Goal: Transaction & Acquisition: Purchase product/service

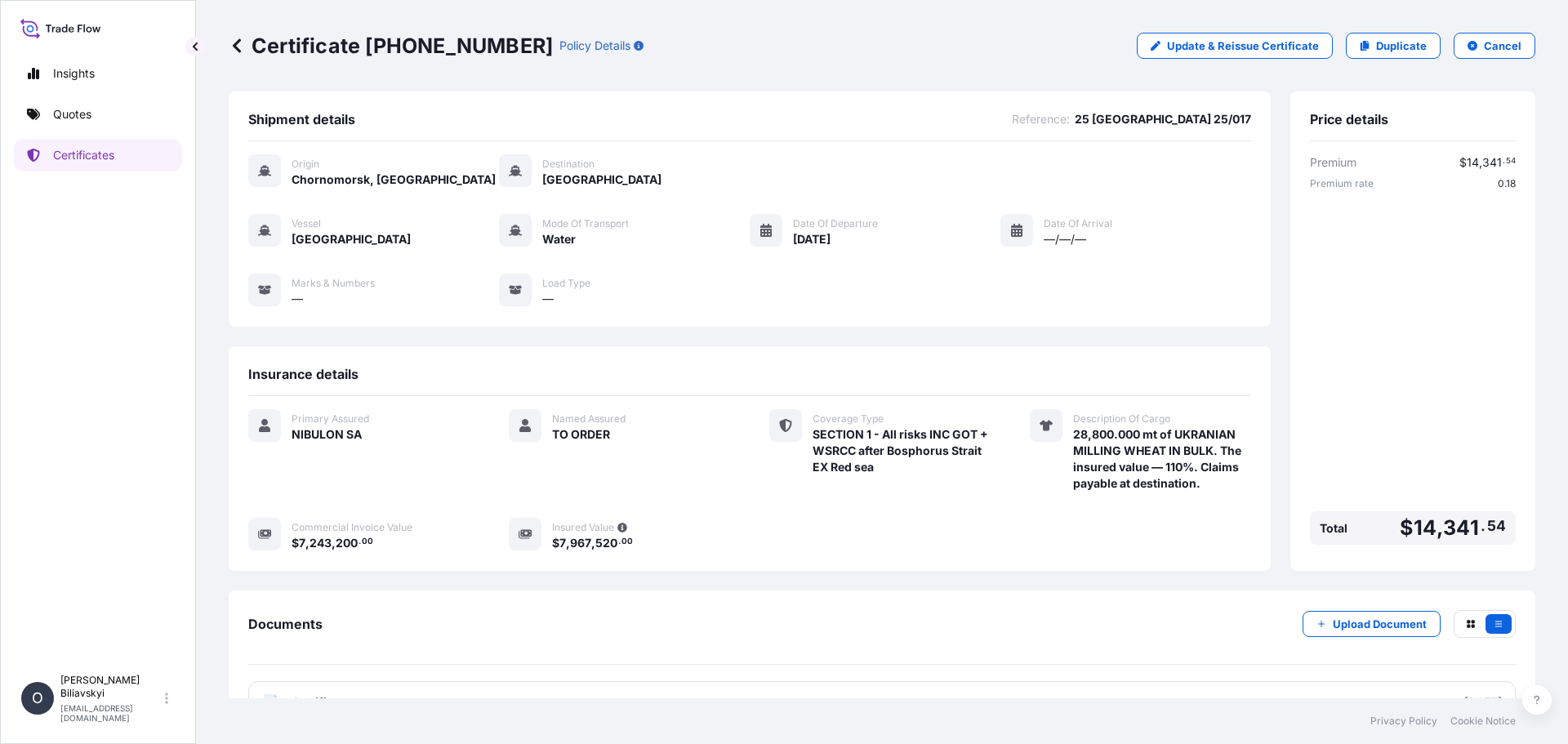
scroll to position [45, 0]
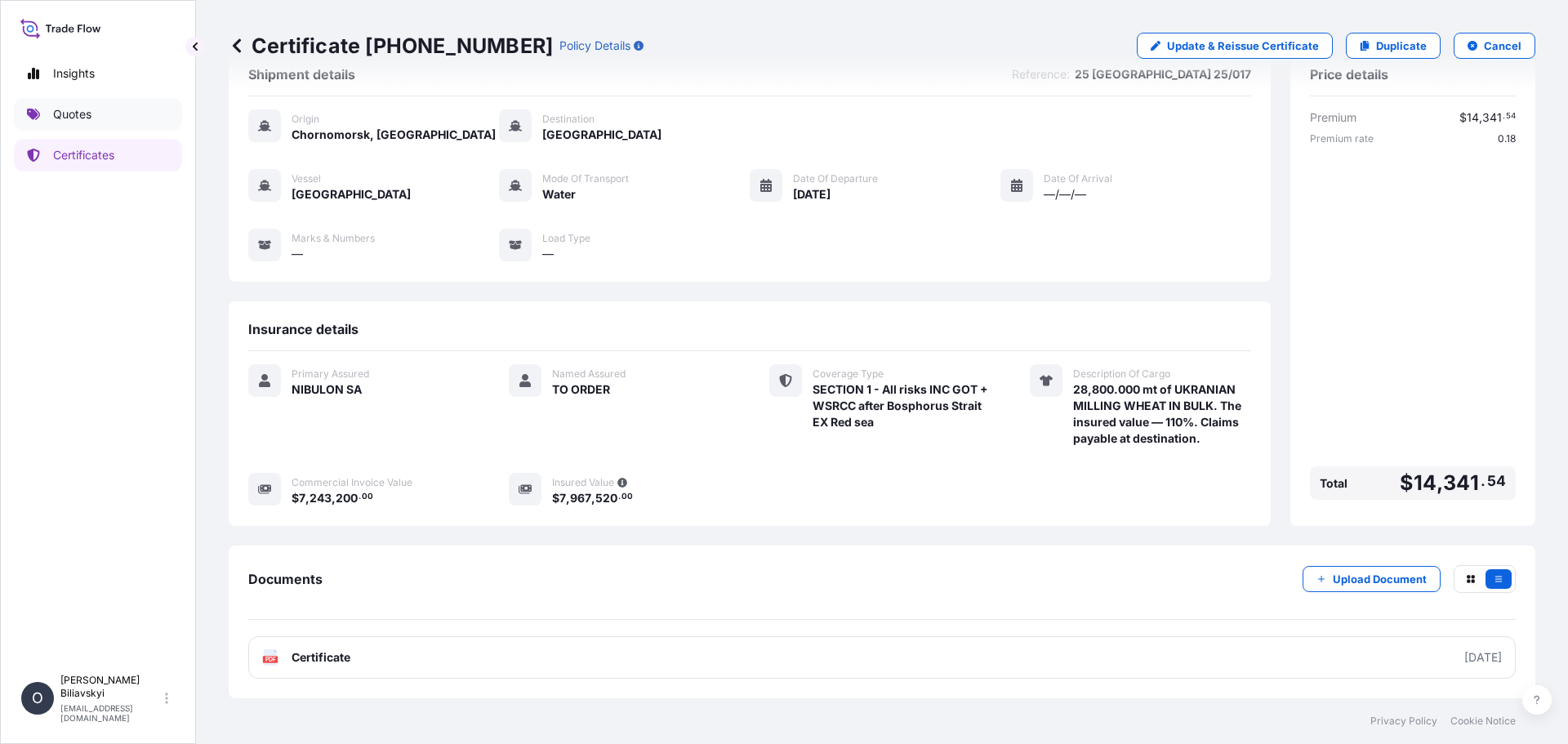
click at [62, 118] on p "Quotes" at bounding box center [72, 114] width 38 height 16
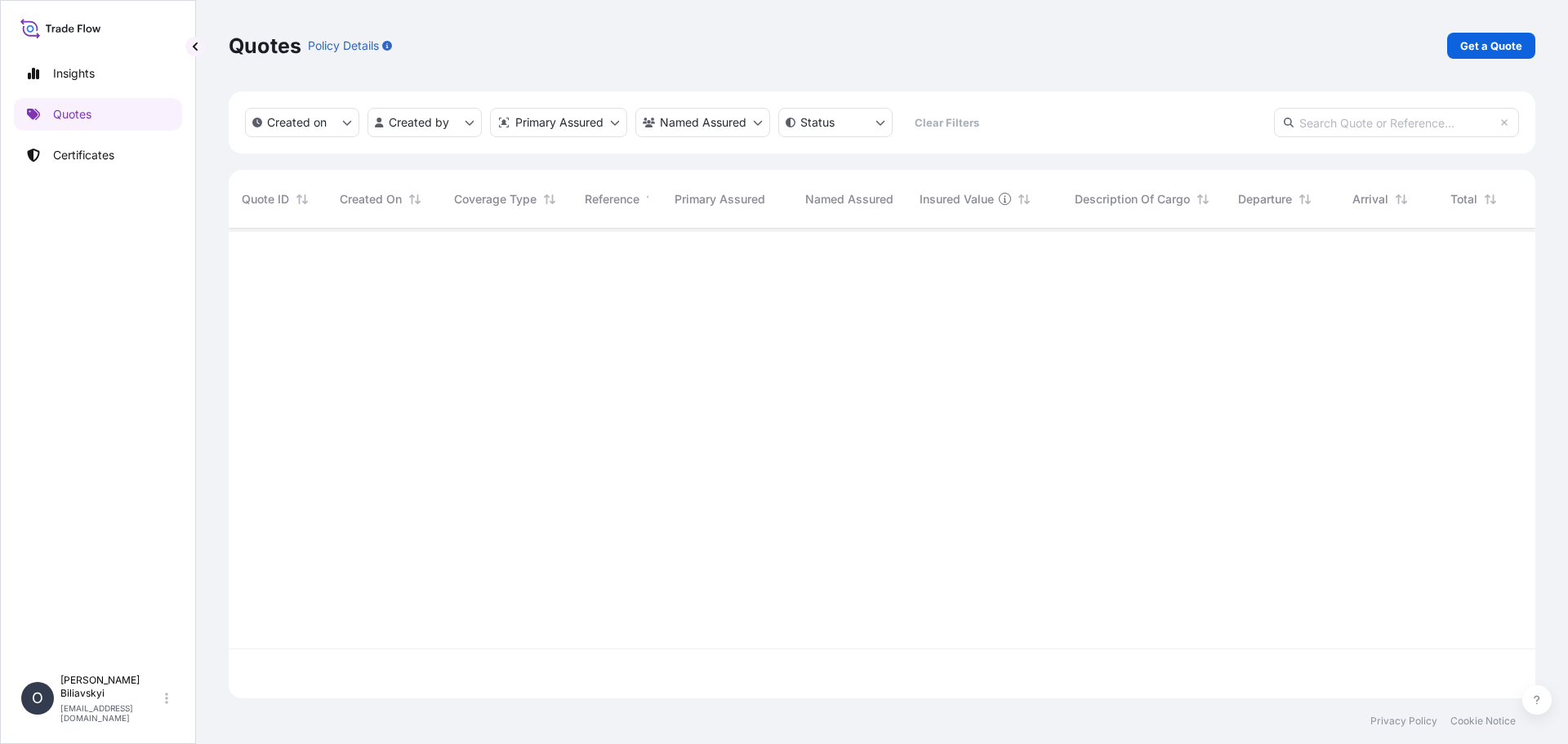
scroll to position [516, 1294]
click at [1476, 49] on p "Get a Quote" at bounding box center [1490, 45] width 62 height 16
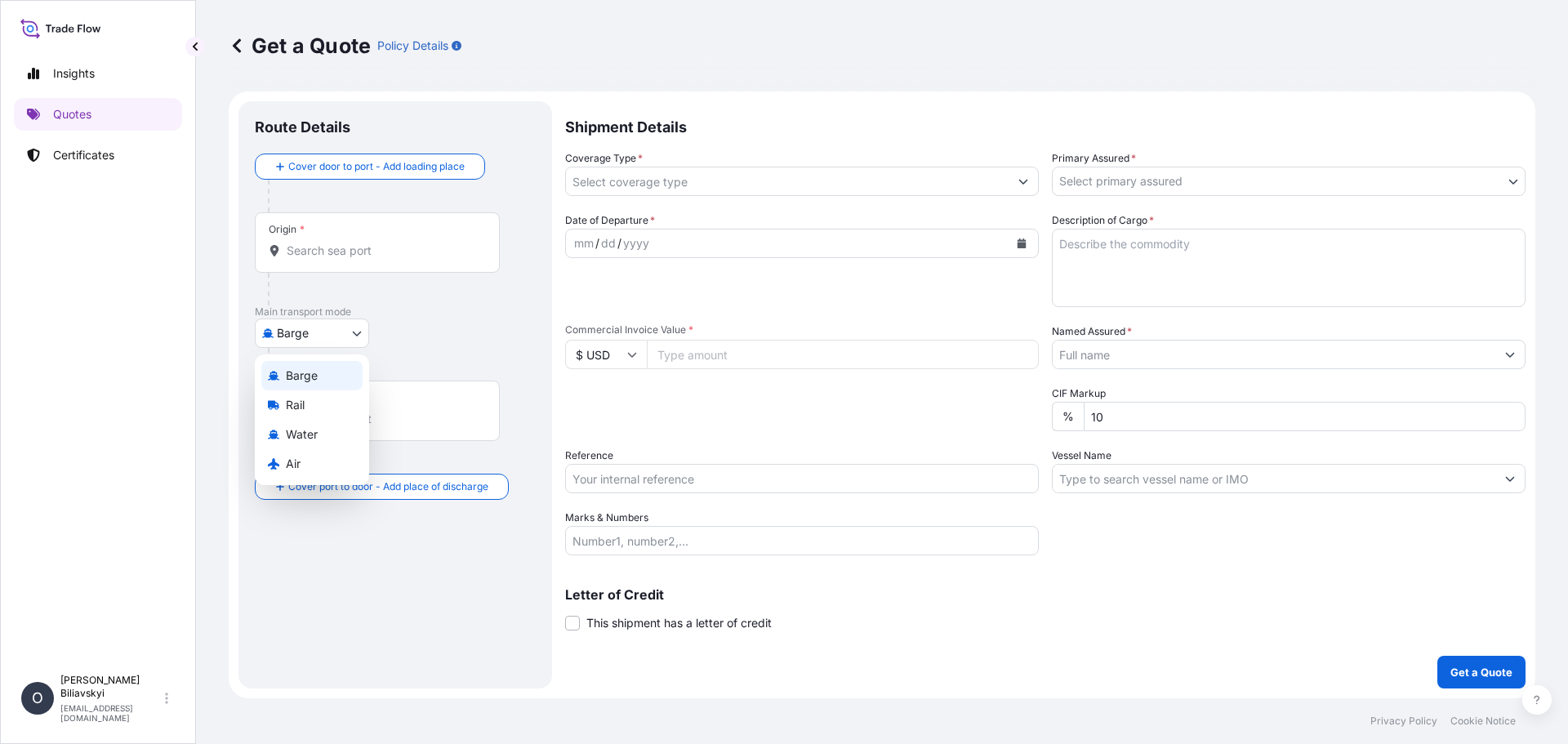
click at [362, 336] on body "Insights Quotes Certificates O [PERSON_NAME] [EMAIL_ADDRESS][DOMAIN_NAME] Get a…" at bounding box center [784, 372] width 1568 height 744
click at [313, 430] on span "Water" at bounding box center [301, 434] width 32 height 16
select select "Water"
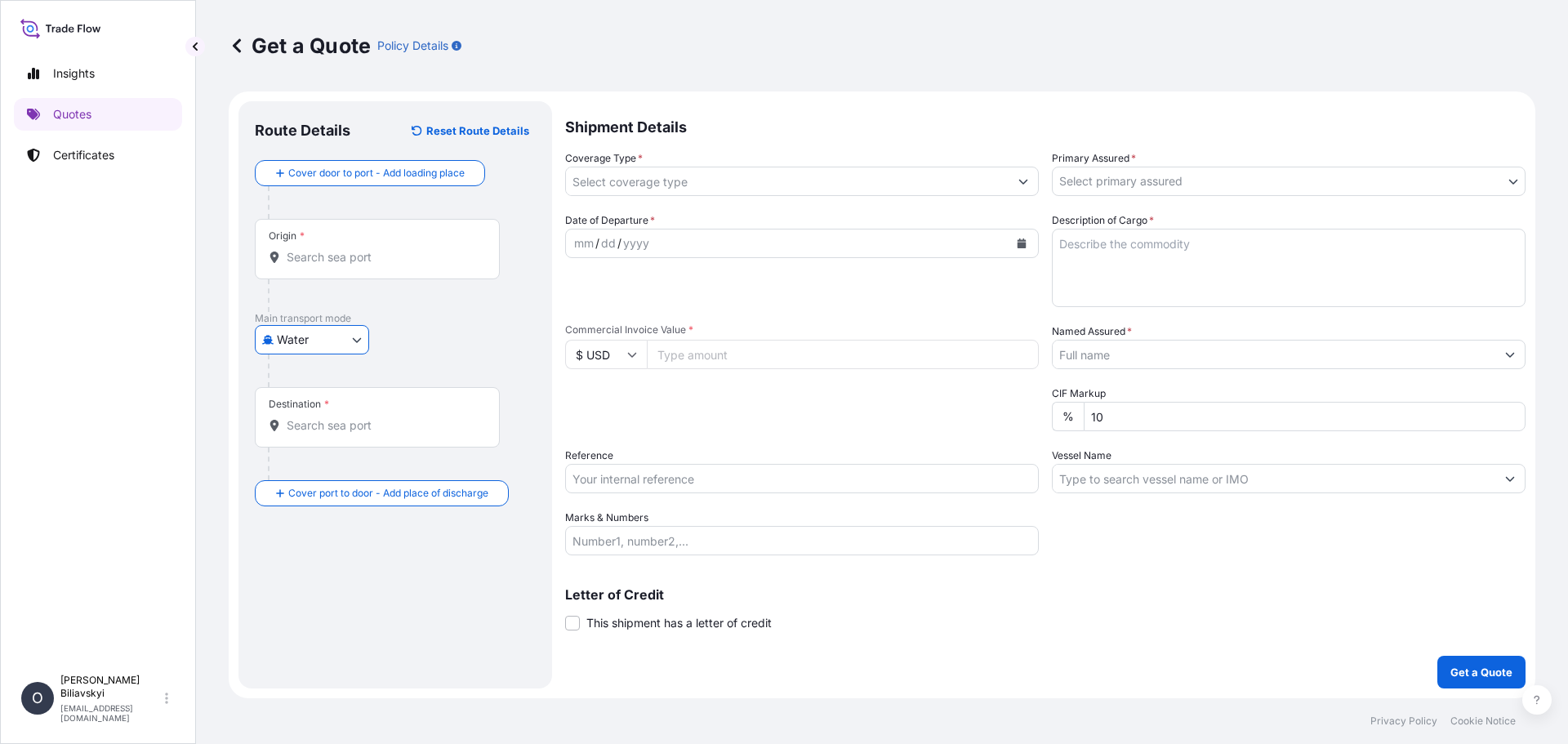
click at [425, 267] on div "Origin *" at bounding box center [377, 249] width 245 height 61
click at [425, 265] on input "Origin *" at bounding box center [382, 257] width 192 height 16
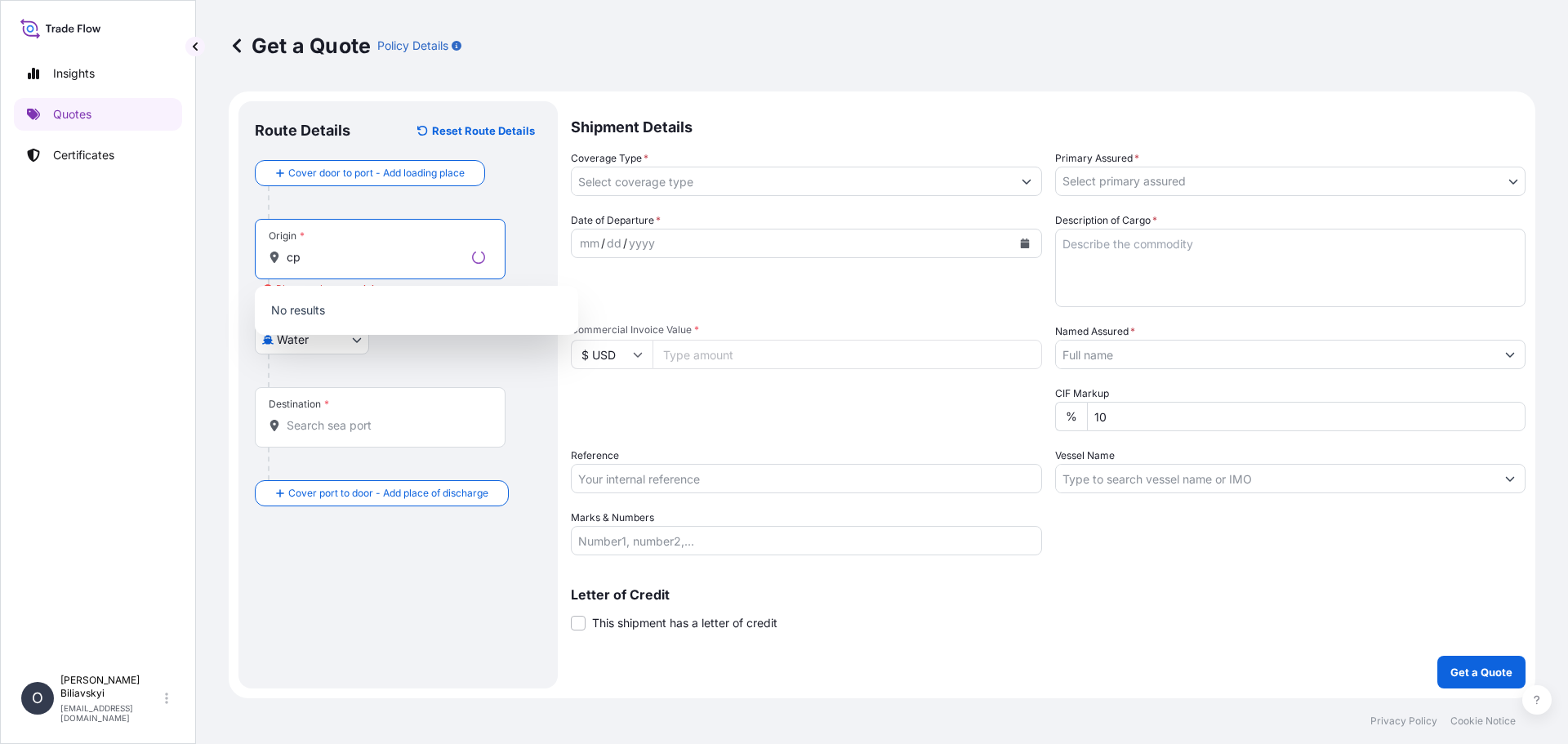
type input "с"
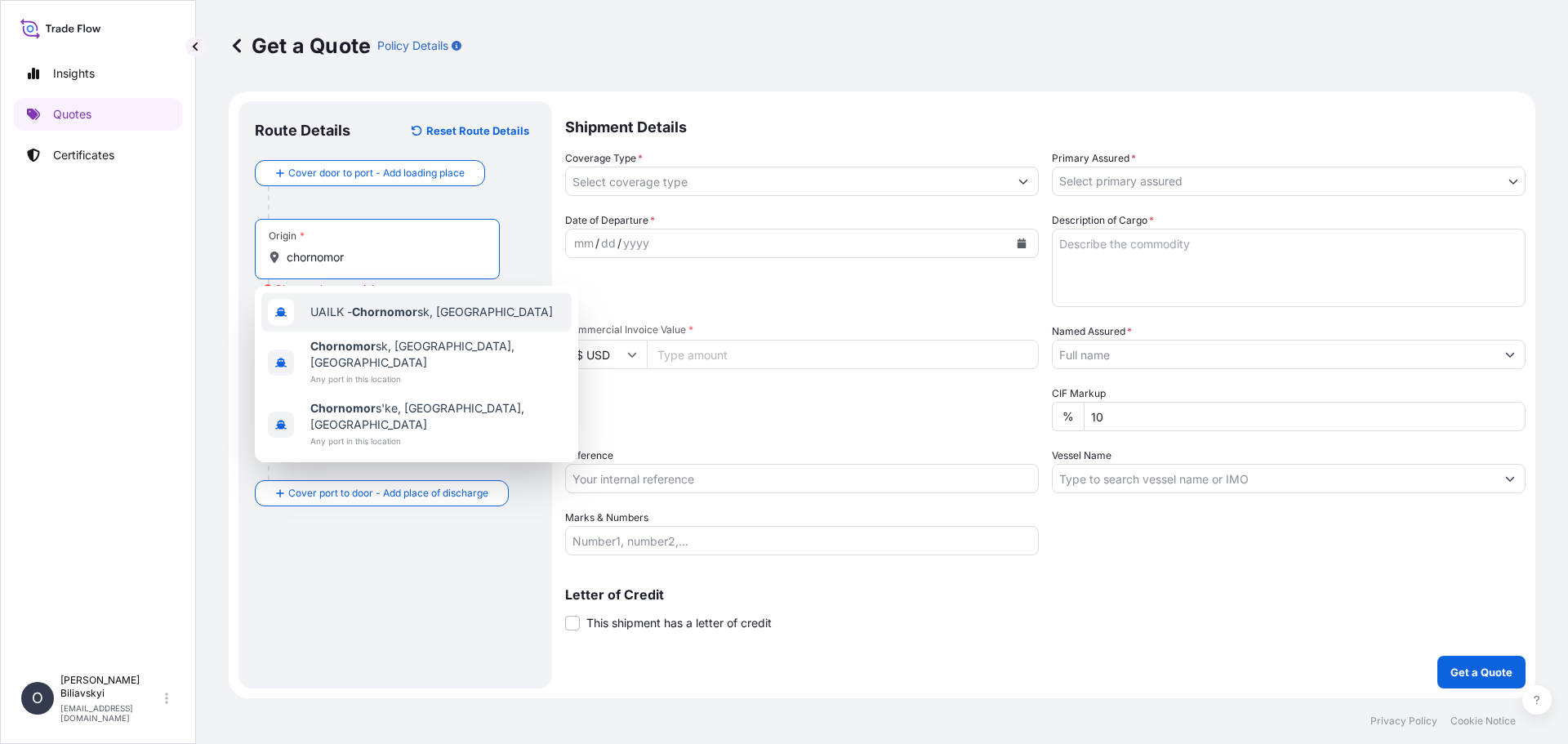
click at [388, 320] on div "UAILK - Chornomor sk, [GEOGRAPHIC_DATA]" at bounding box center [416, 311] width 310 height 39
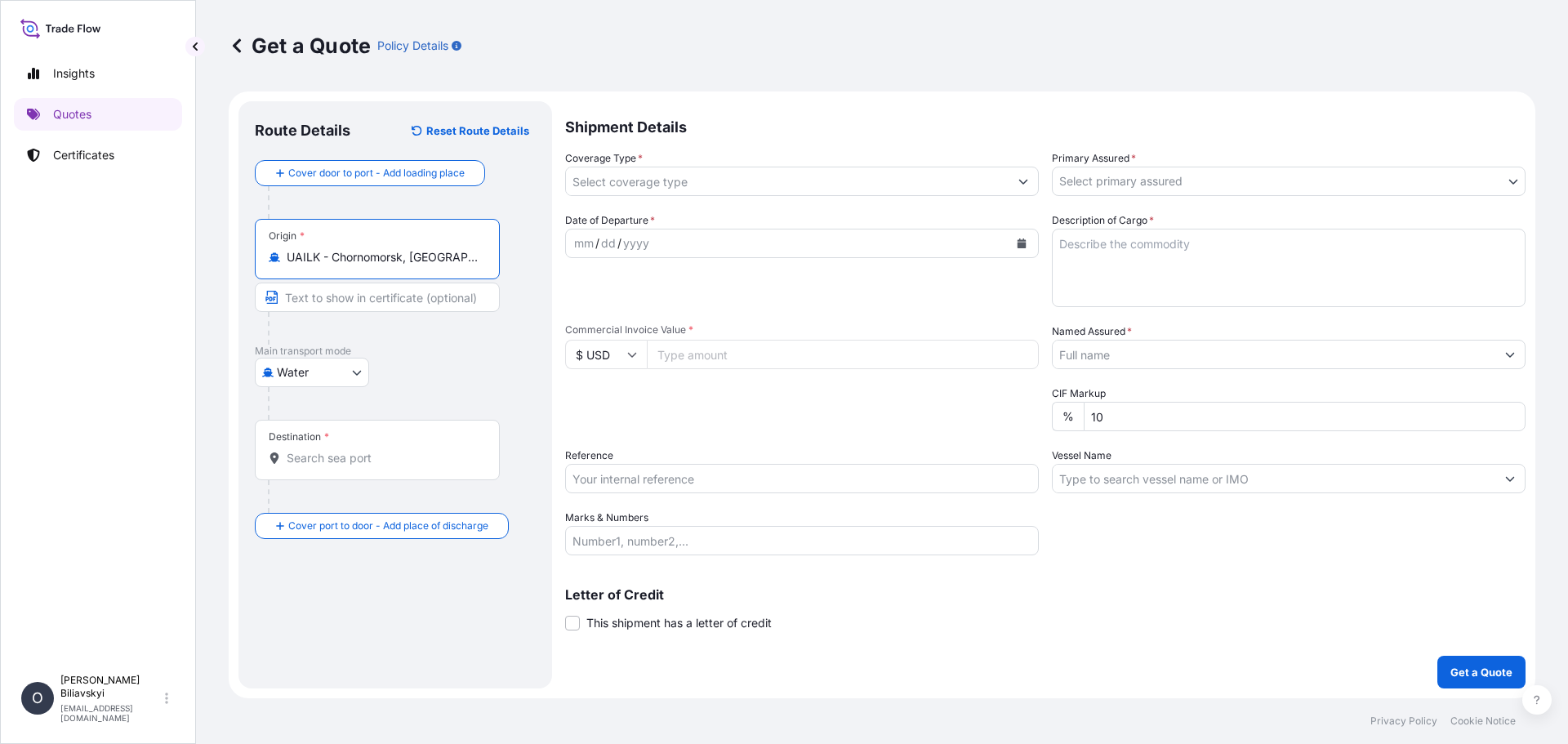
type input "UAILK - Chornomorsk, [GEOGRAPHIC_DATA]"
drag, startPoint x: 306, startPoint y: 299, endPoint x: 338, endPoint y: 302, distance: 32.1
click at [307, 298] on input "Text to appear on certificate" at bounding box center [380, 297] width 250 height 29
paste input "CHORNOMORSK, [GEOGRAPHIC_DATA]"
type input "CHORNOMORSK, [GEOGRAPHIC_DATA]"
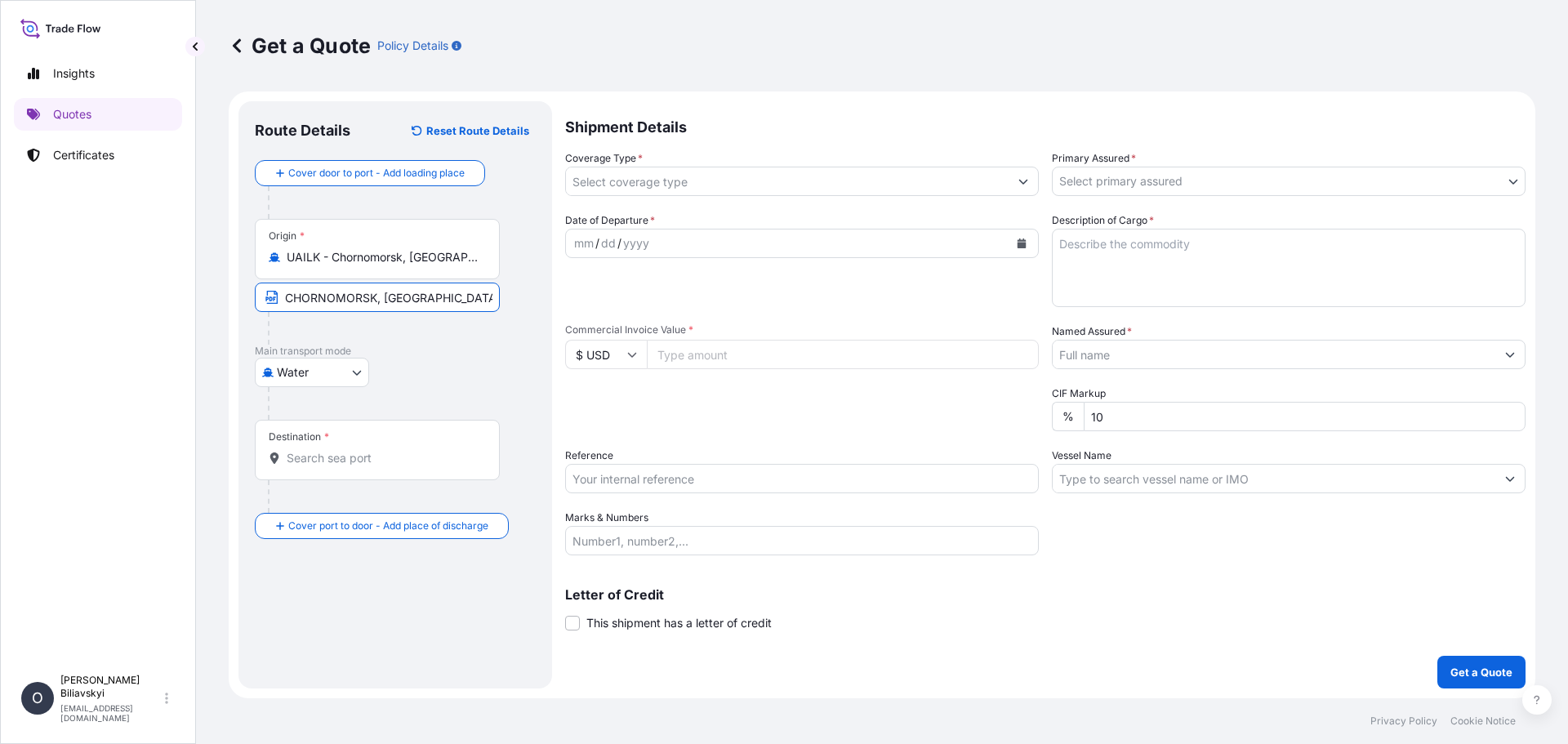
click at [346, 451] on input "Destination *" at bounding box center [382, 458] width 192 height 16
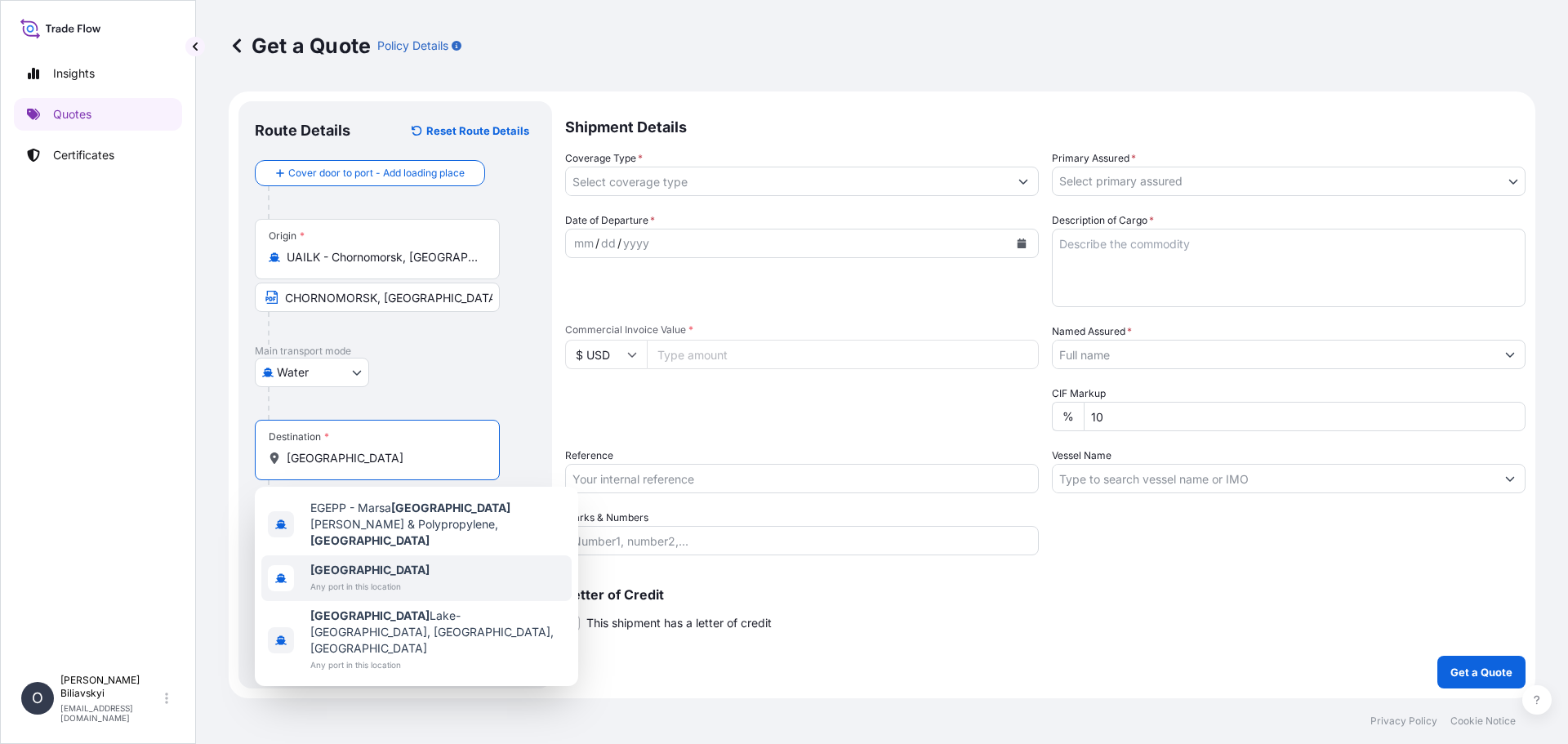
click at [428, 560] on div "[GEOGRAPHIC_DATA] Any port in this location" at bounding box center [416, 578] width 310 height 45
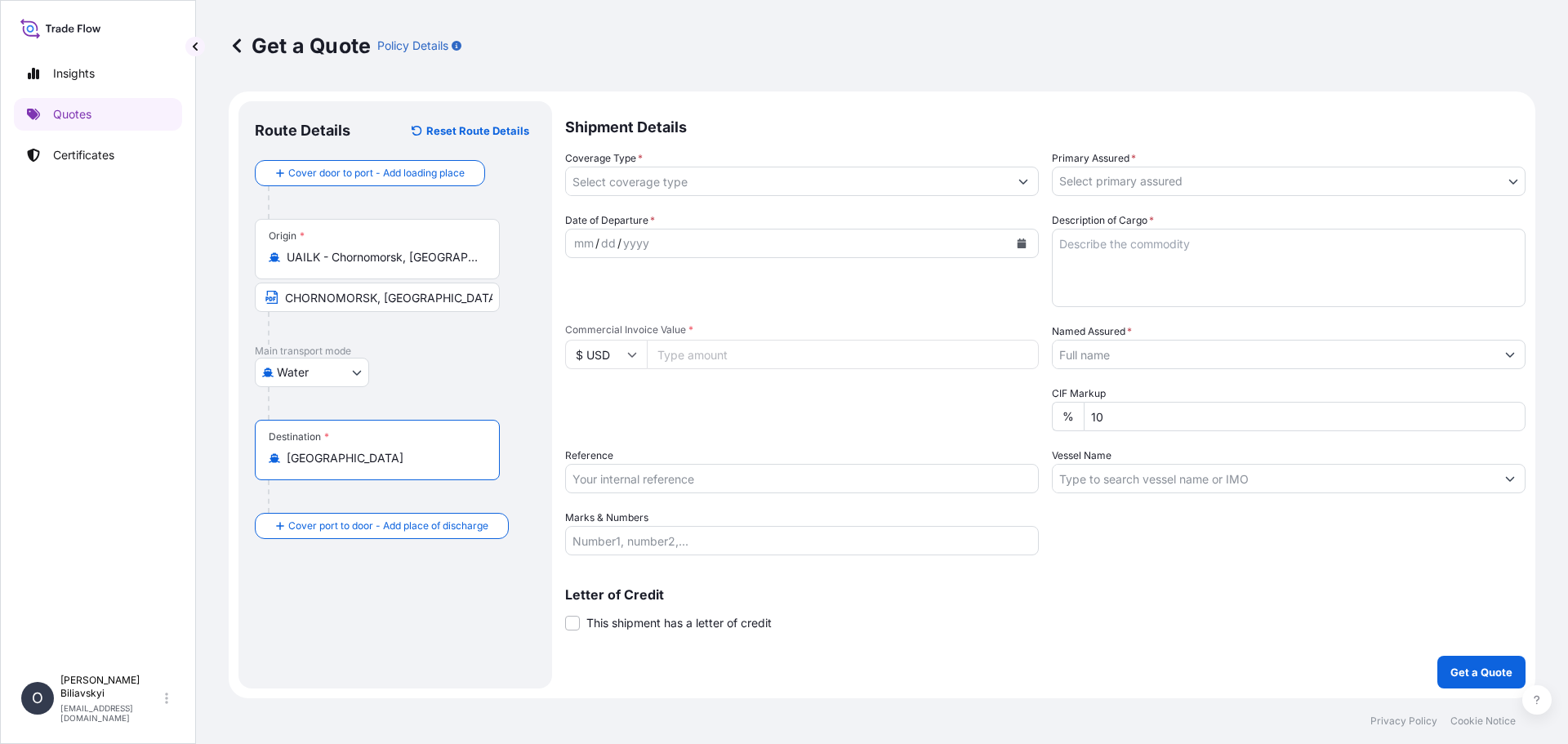
type input "[GEOGRAPHIC_DATA]"
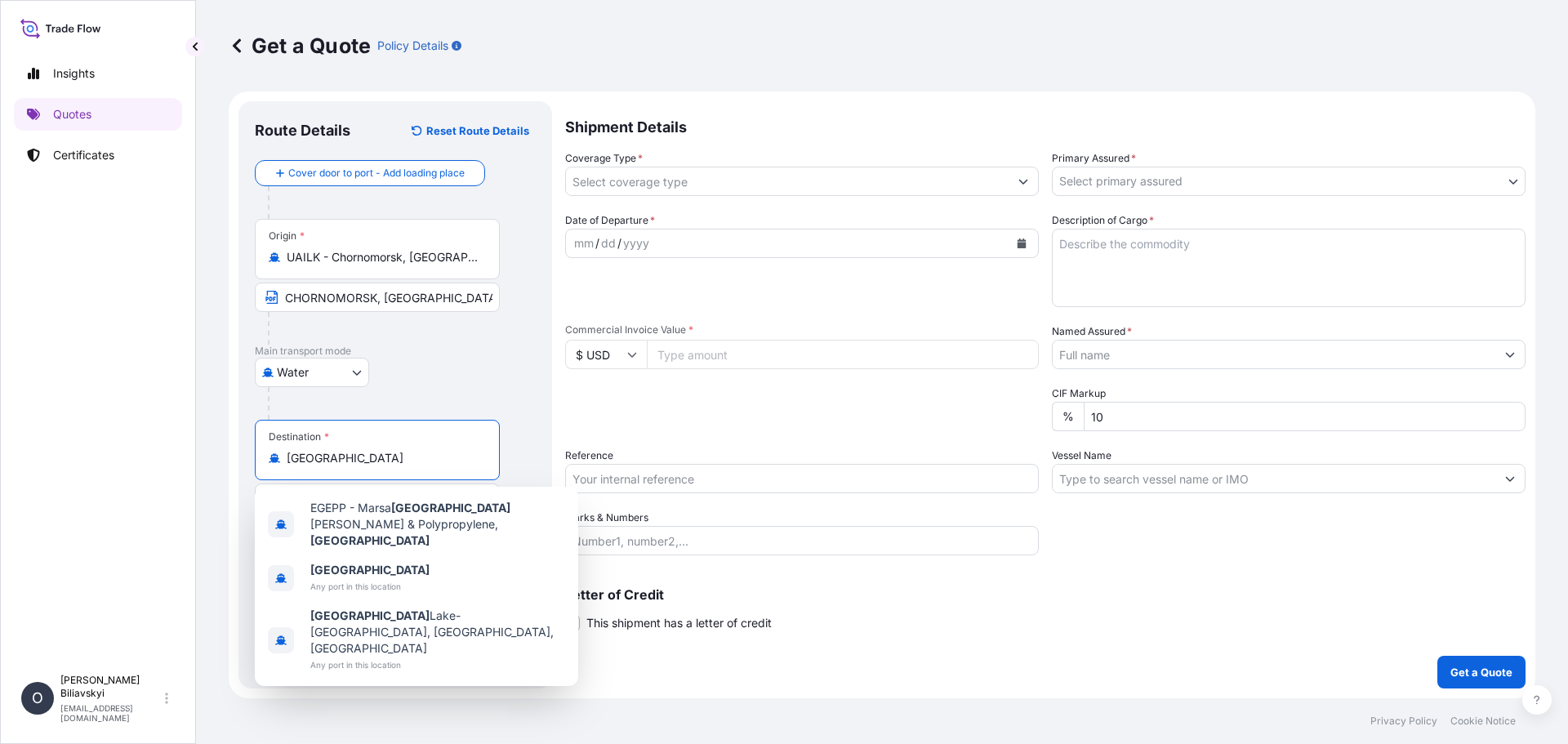
click at [724, 172] on input "Coverage Type *" at bounding box center [787, 181] width 443 height 29
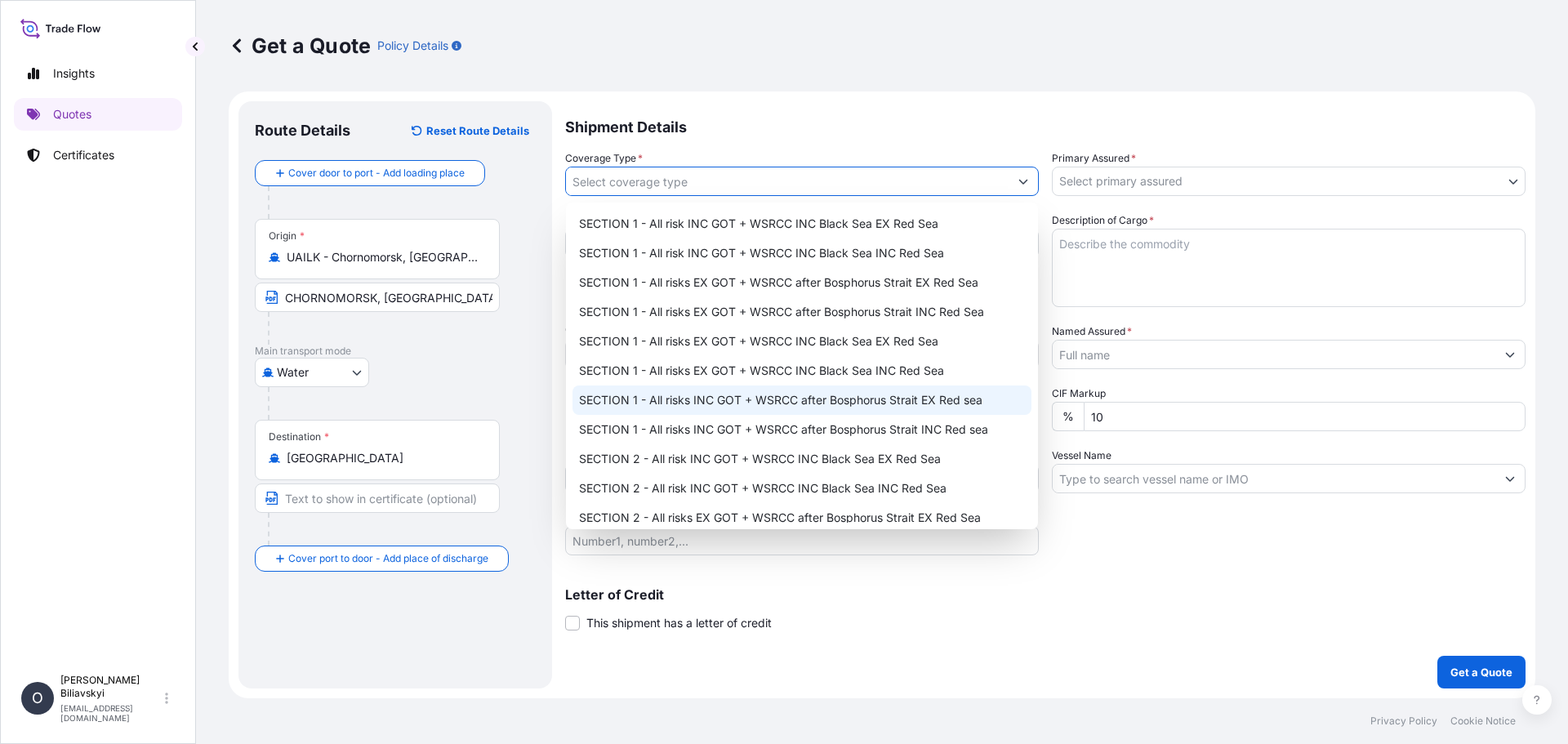
click at [915, 403] on div "SECTION 1 - All risks INC GOT + WSRCC after Bosphorus Strait EX Red sea" at bounding box center [802, 400] width 459 height 29
type input "SECTION 1 - All risks INC GOT + WSRCC after Bosphorus Strait EX Red sea"
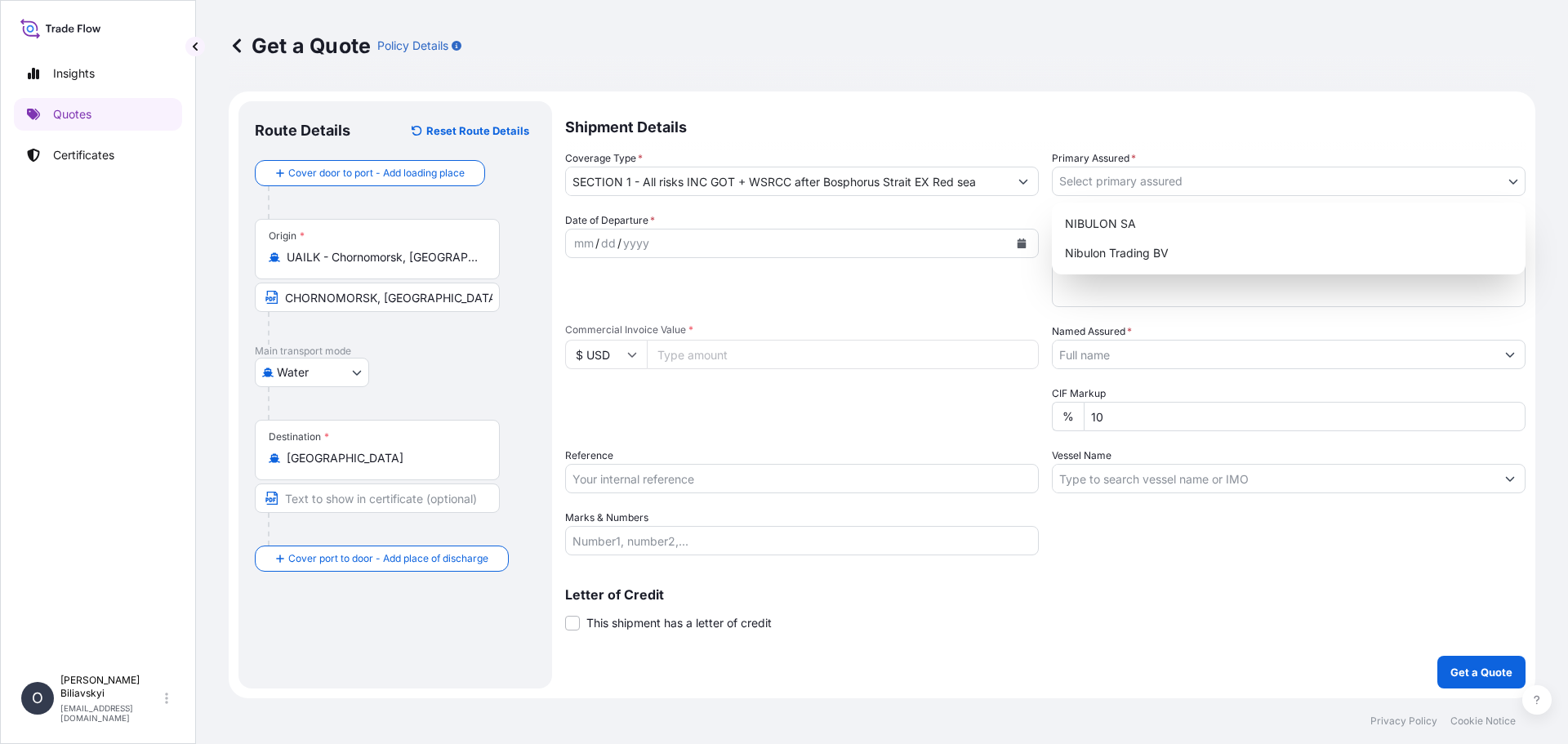
click at [1140, 182] on body "Insights Quotes Certificates O [PERSON_NAME] [EMAIL_ADDRESS][DOMAIN_NAME] Get a…" at bounding box center [784, 372] width 1568 height 744
click at [1120, 224] on div "NIBULON SA" at bounding box center [1288, 224] width 461 height 29
select select "31538"
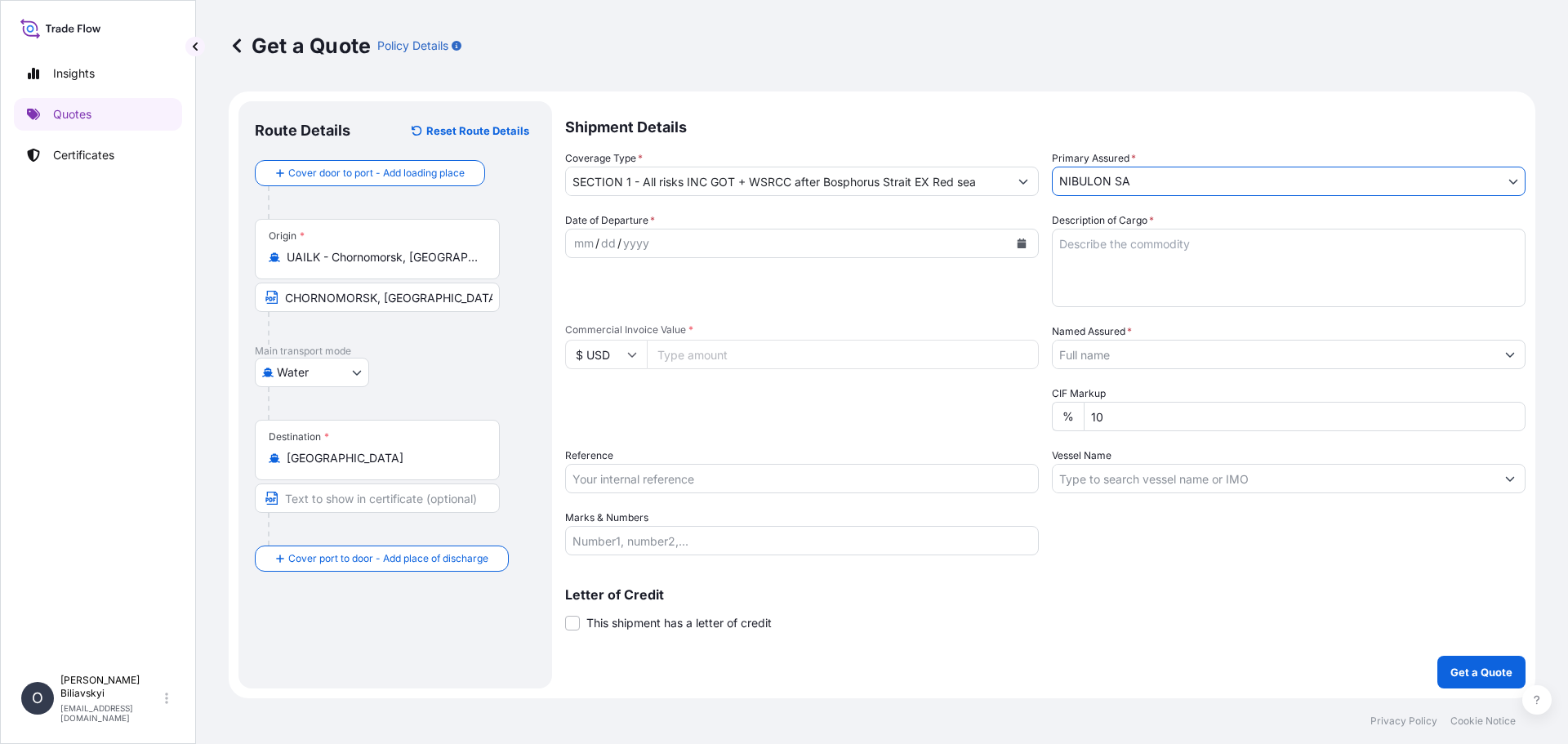
click at [861, 228] on div "mm / dd / yyyy" at bounding box center [802, 243] width 474 height 29
click at [1025, 242] on icon "Calendar" at bounding box center [1021, 244] width 9 height 9
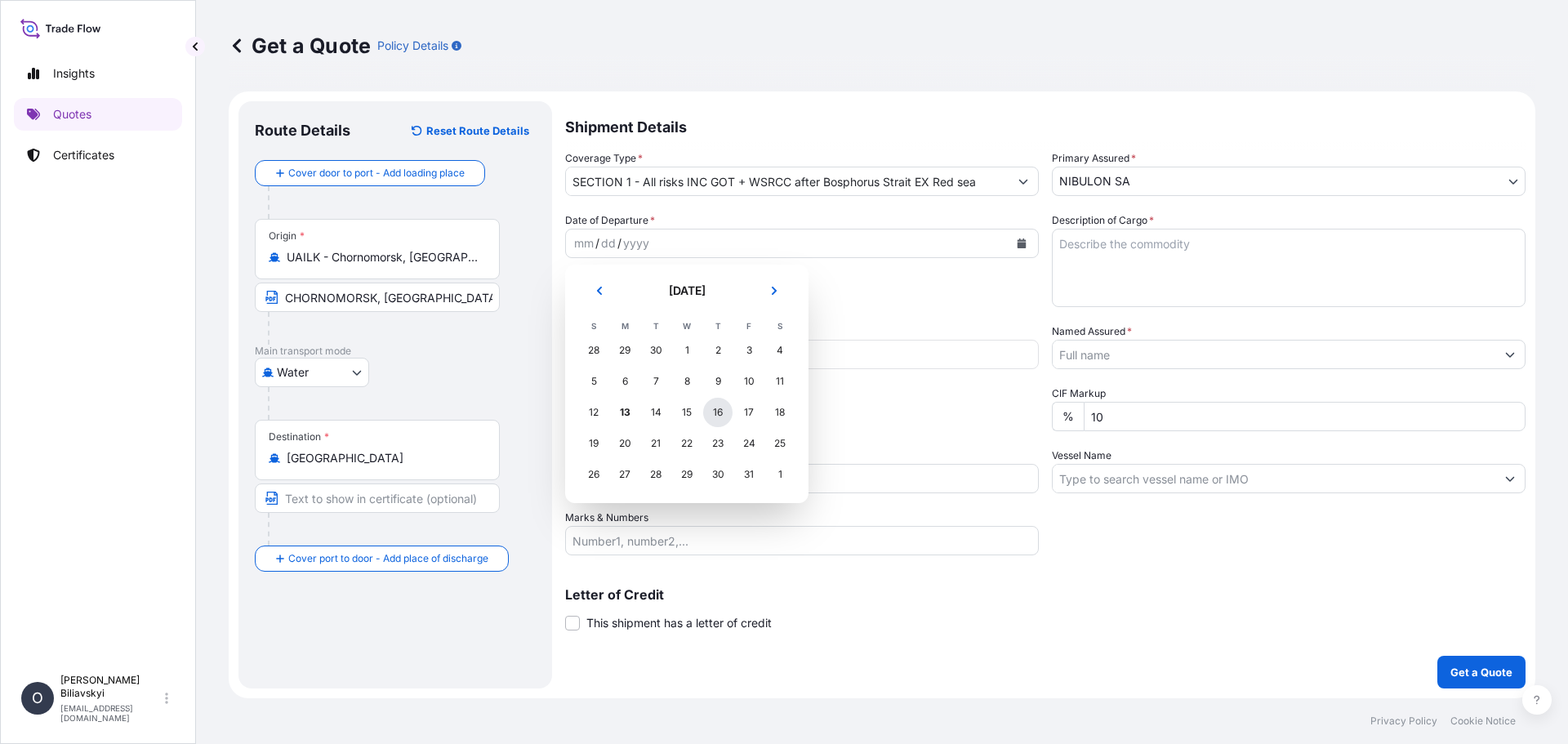
click at [713, 413] on div "16" at bounding box center [718, 412] width 29 height 29
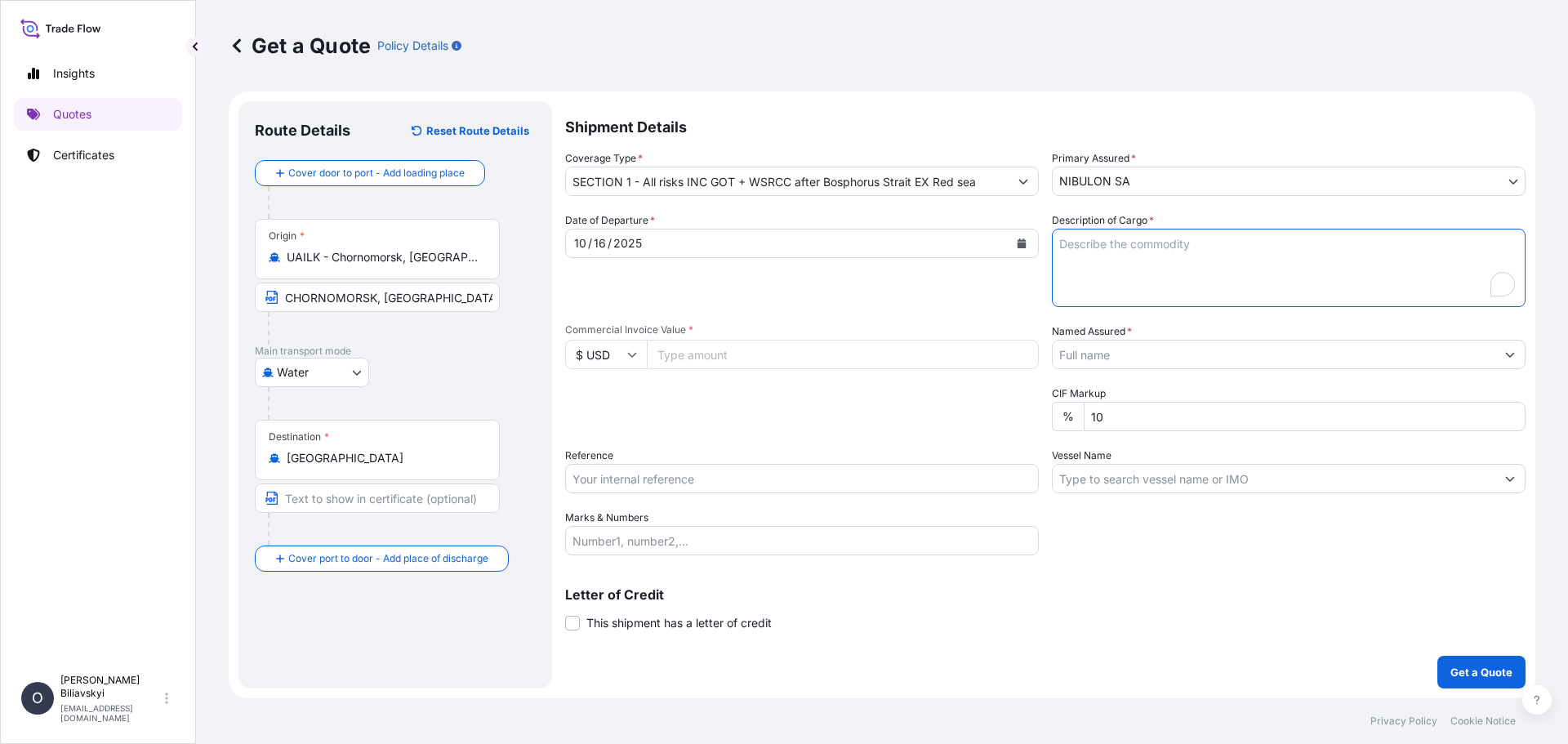
click at [1199, 263] on textarea "Description of Cargo *" at bounding box center [1289, 267] width 474 height 79
paste textarea "27,000.000 mt of UKRANIAN WHEAT IN [GEOGRAPHIC_DATA]. The insured value — 102%."
type textarea "27,000.000 mt of UKRANIAN WHEAT IN [GEOGRAPHIC_DATA]. The insured value — 102%."
click at [731, 348] on input "Commercial Invoice Value *" at bounding box center [842, 354] width 392 height 29
paste input "6756750.00"
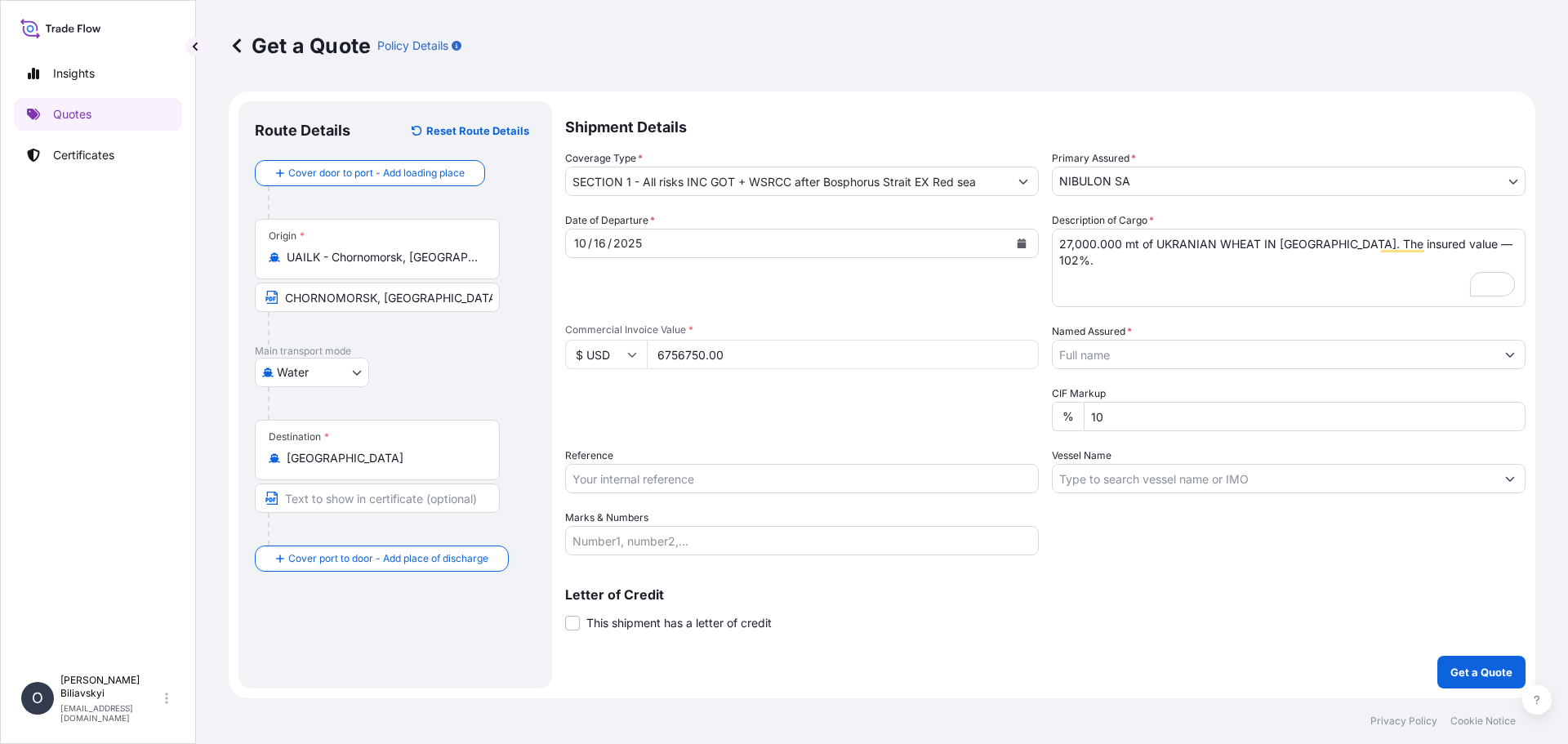
type input "6756750.00"
click at [1110, 356] on input "Named Assured *" at bounding box center [1273, 354] width 443 height 29
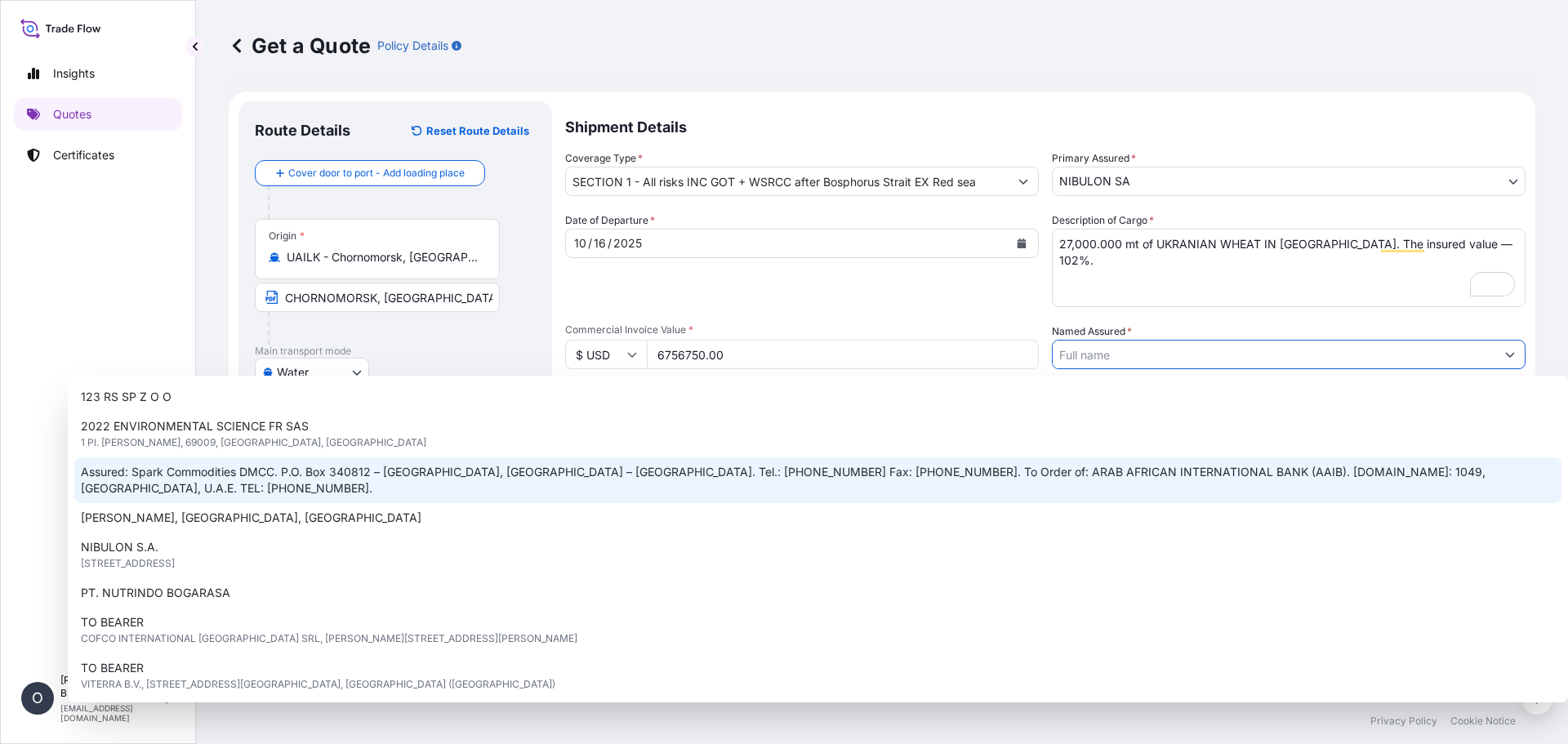
click at [739, 469] on span "Assured: Spark Commodities DMCC. P.O. Box 340812 – [GEOGRAPHIC_DATA], [GEOGRAPH…" at bounding box center [817, 480] width 1474 height 32
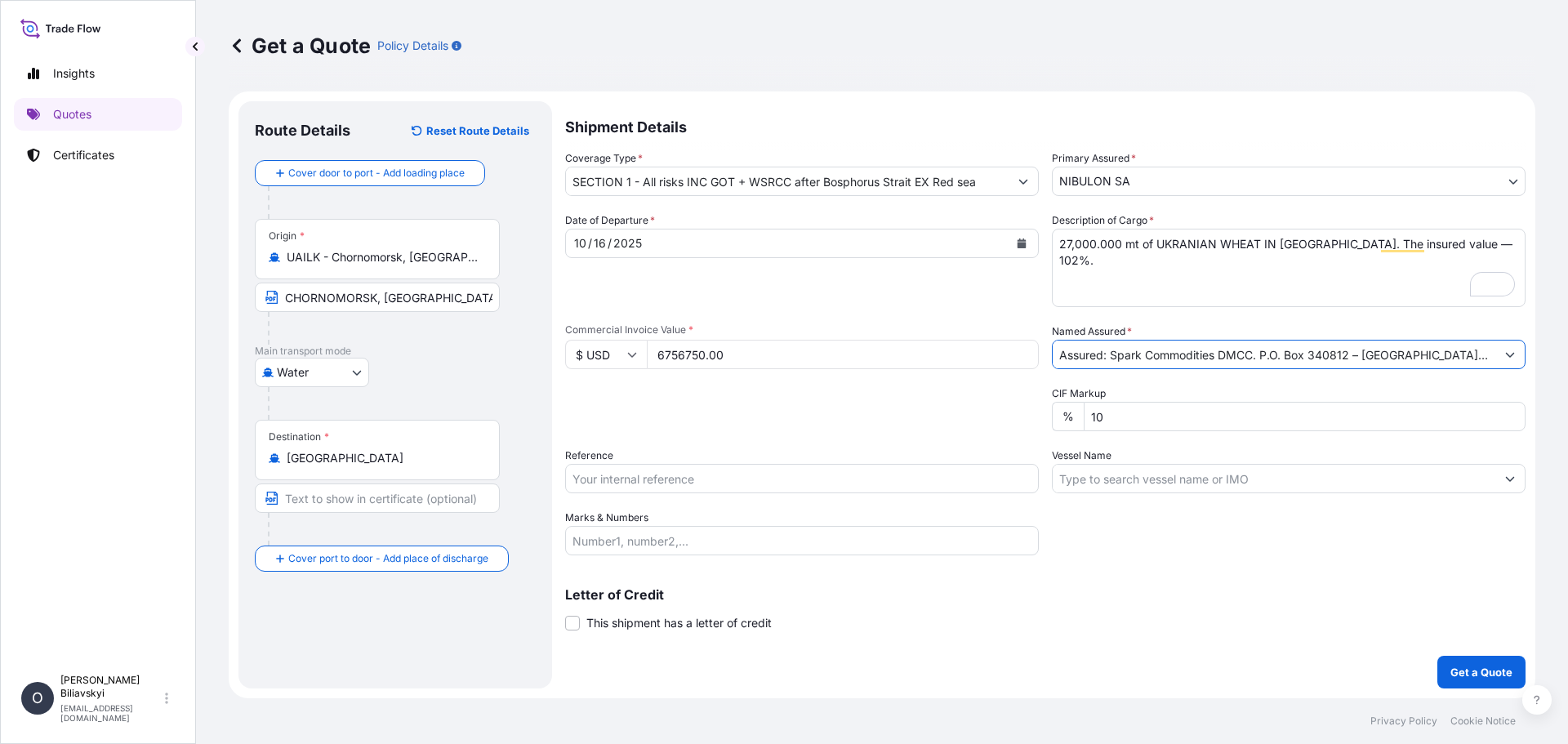
click at [1280, 354] on input "Assured: Spark Commodities DMCC. P.O. Box 340812 – [GEOGRAPHIC_DATA], [GEOGRAPH…" at bounding box center [1273, 354] width 443 height 29
click at [1416, 355] on input "Assured: Spark Commodities DMCC. P.O. Box 340812 – [GEOGRAPHIC_DATA], [GEOGRAPH…" at bounding box center [1273, 354] width 443 height 29
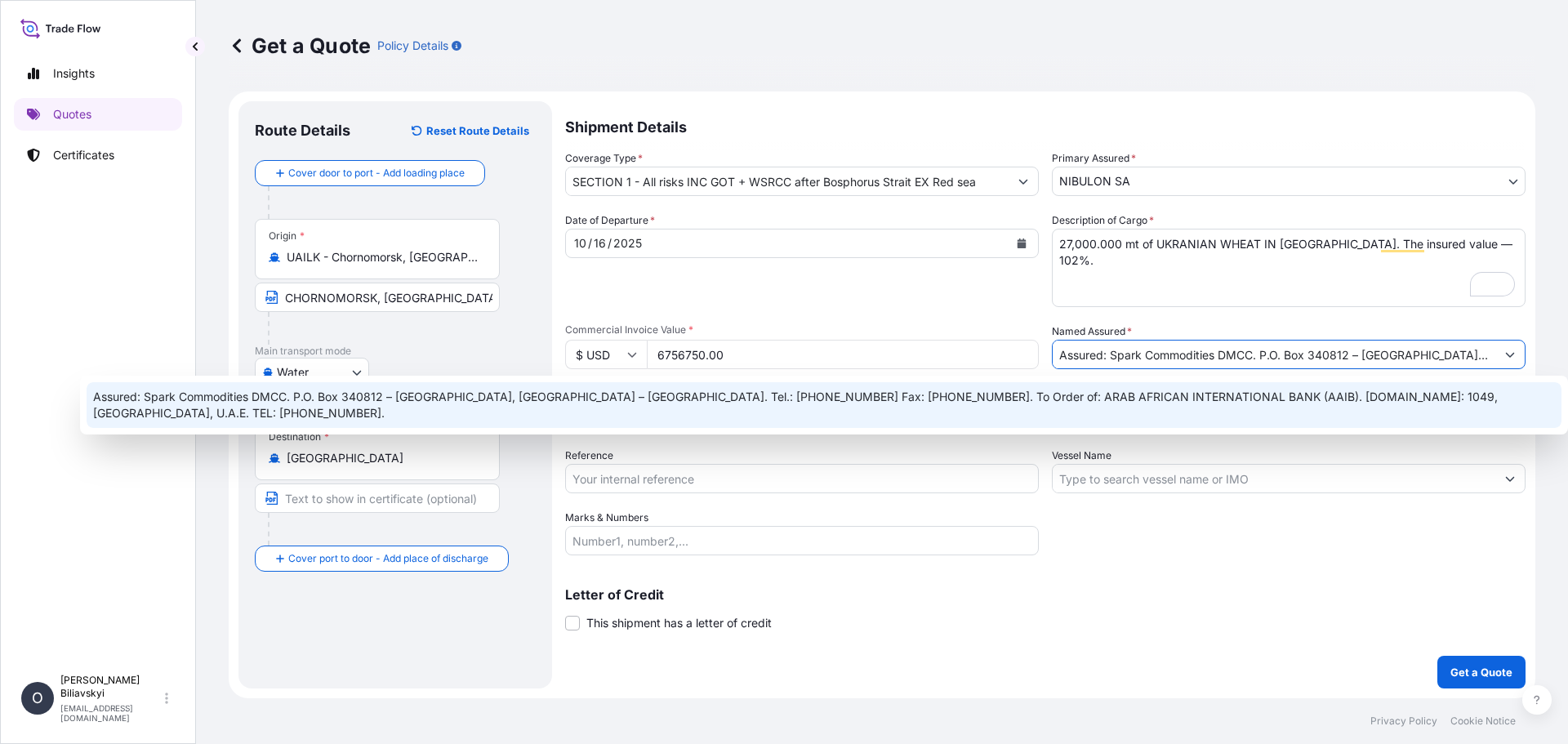
click at [1226, 347] on input "Assured: Spark Commodities DMCC. P.O. Box 340812 – [GEOGRAPHIC_DATA], [GEOGRAPH…" at bounding box center [1273, 354] width 443 height 29
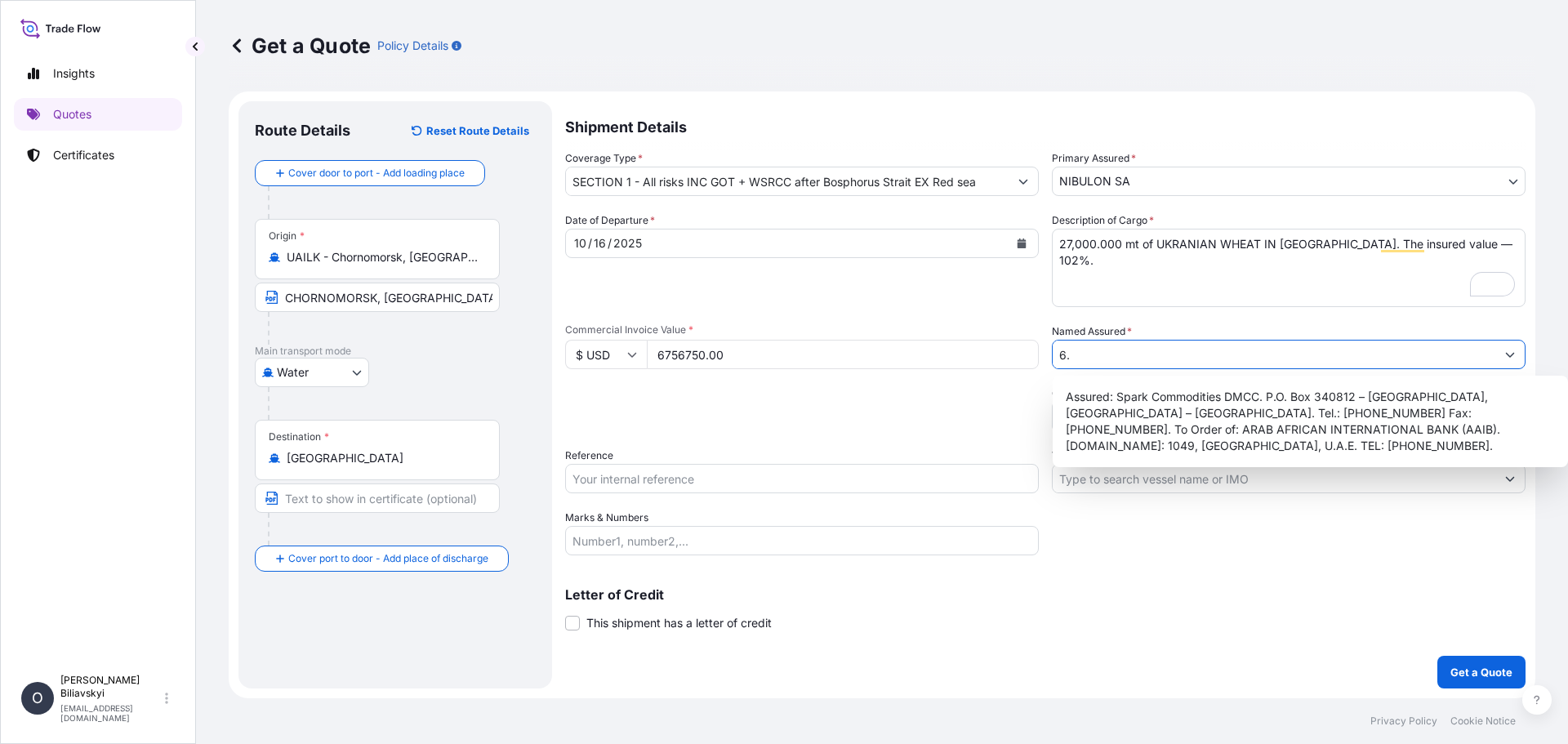
type input "."
paste input "Assured: Spark Commodities DMCC. P.O. Box 340812 – [GEOGRAPHIC_DATA], [GEOGRAPH…"
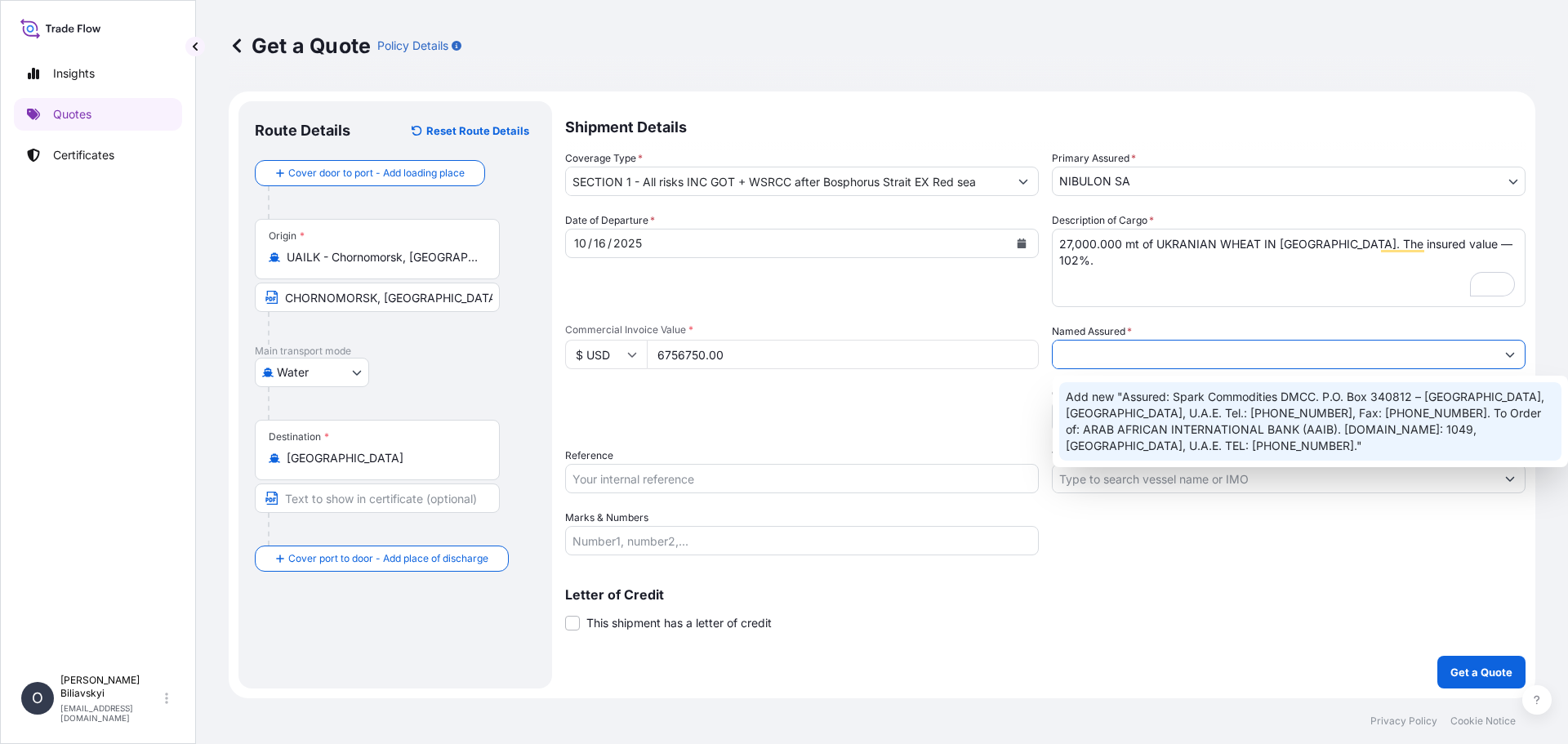
type input "Assured: Spark Commodities DMCC. P.O. Box 340812 – [GEOGRAPHIC_DATA], [GEOGRAPH…"
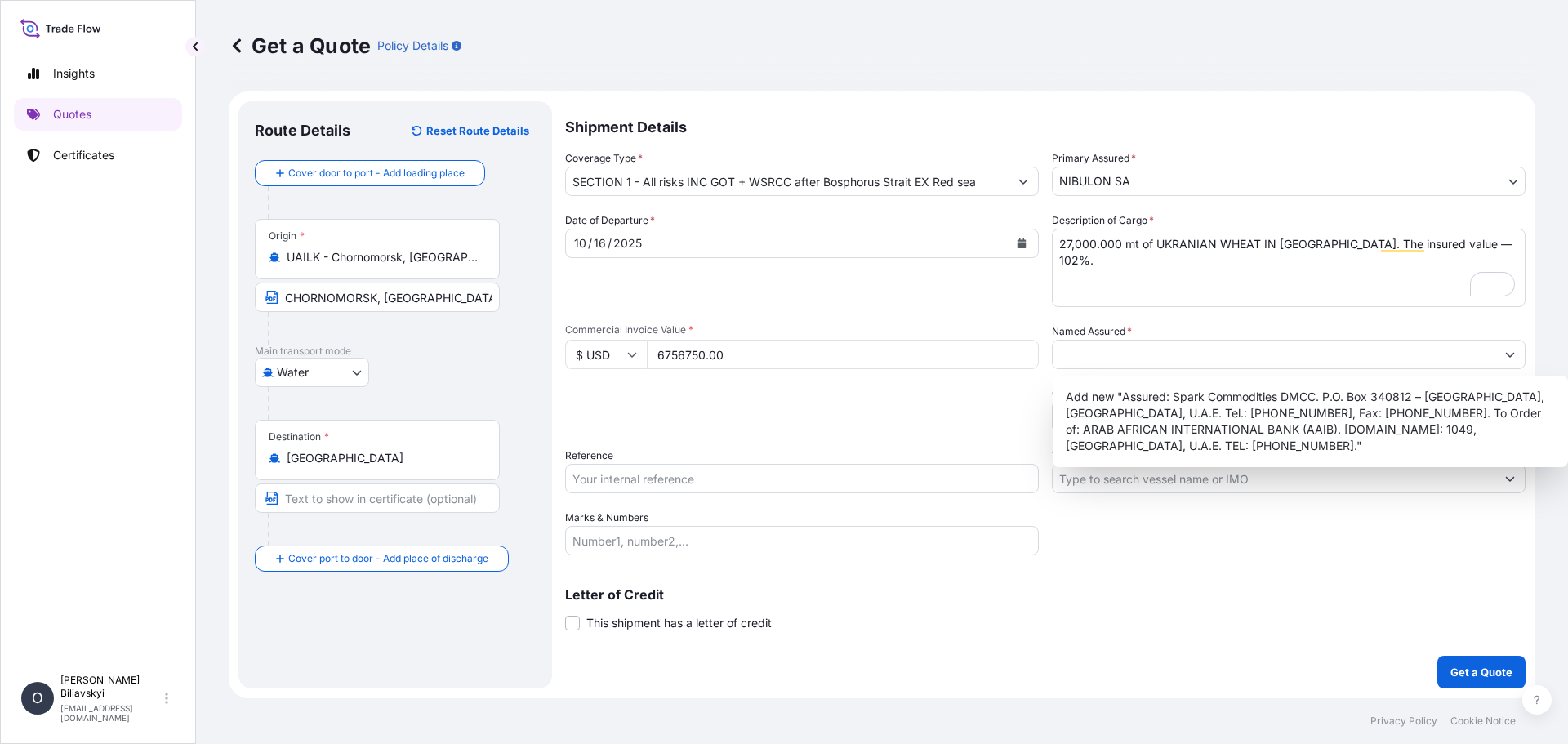
click at [982, 417] on div "Packing Category Type to search a container mode Please select a primary mode o…" at bounding box center [802, 408] width 474 height 45
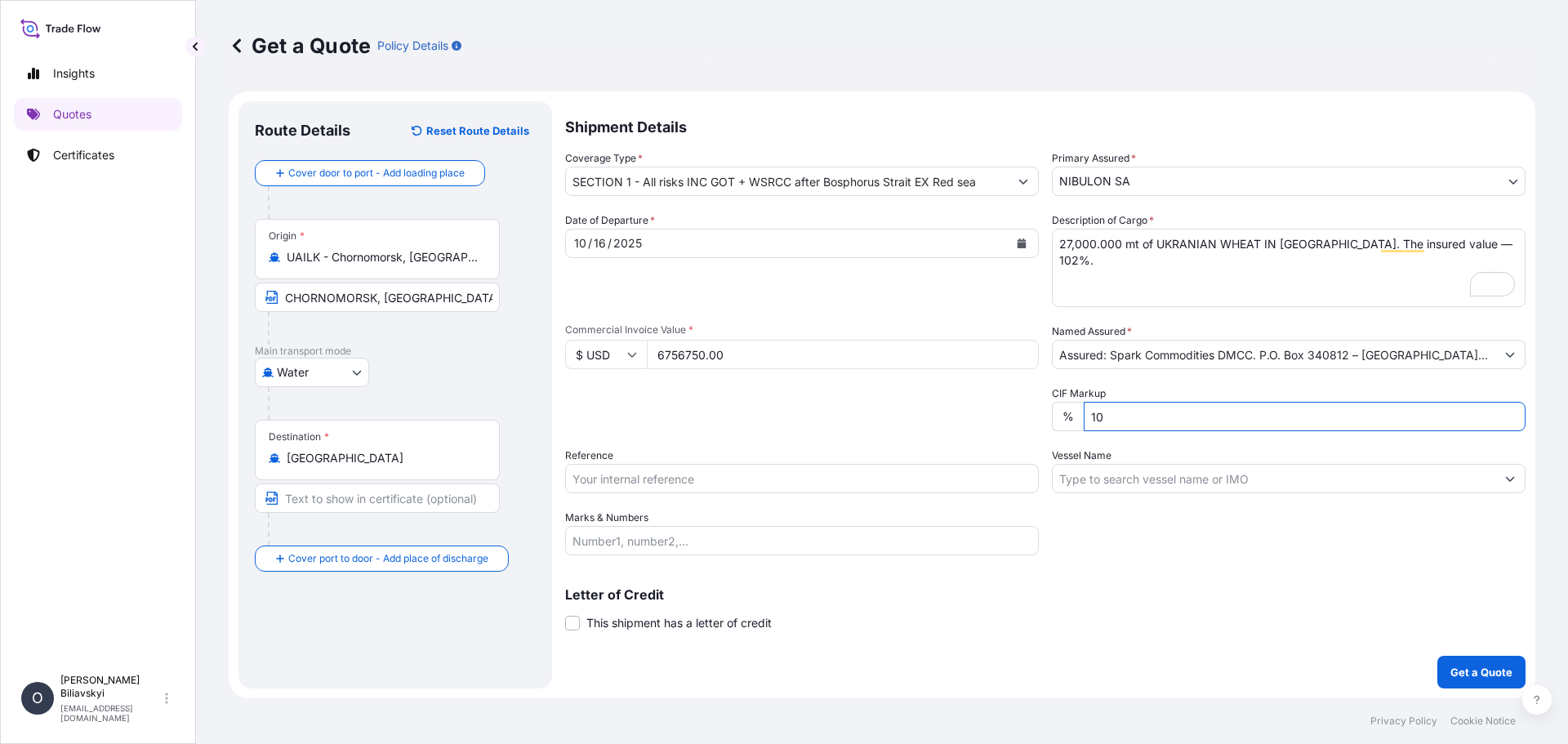
drag, startPoint x: 1129, startPoint y: 420, endPoint x: 846, endPoint y: 417, distance: 283.0
click at [851, 417] on div "Date of Departure * [DATE] Cargo Category * Grain & Oilseeds, Cereals, Wheat, B…" at bounding box center [1045, 384] width 960 height 343
type input "2"
click at [743, 485] on input "Reference" at bounding box center [802, 478] width 474 height 29
paste input "30 MAJESTIC NOOR 25/034"
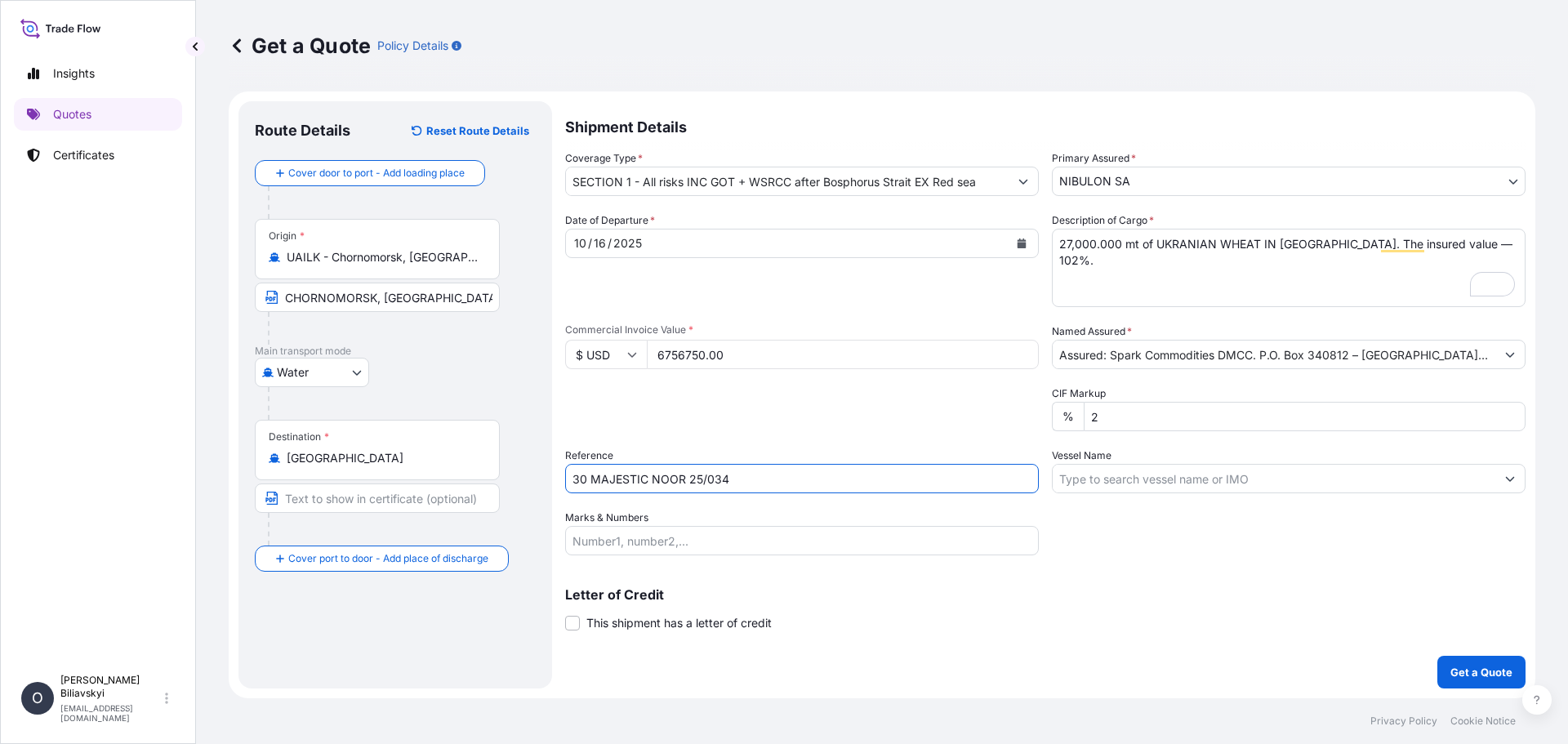
type input "30 MAJESTIC NOOR 25/034"
click at [1229, 486] on input "Vessel Name" at bounding box center [1273, 478] width 443 height 29
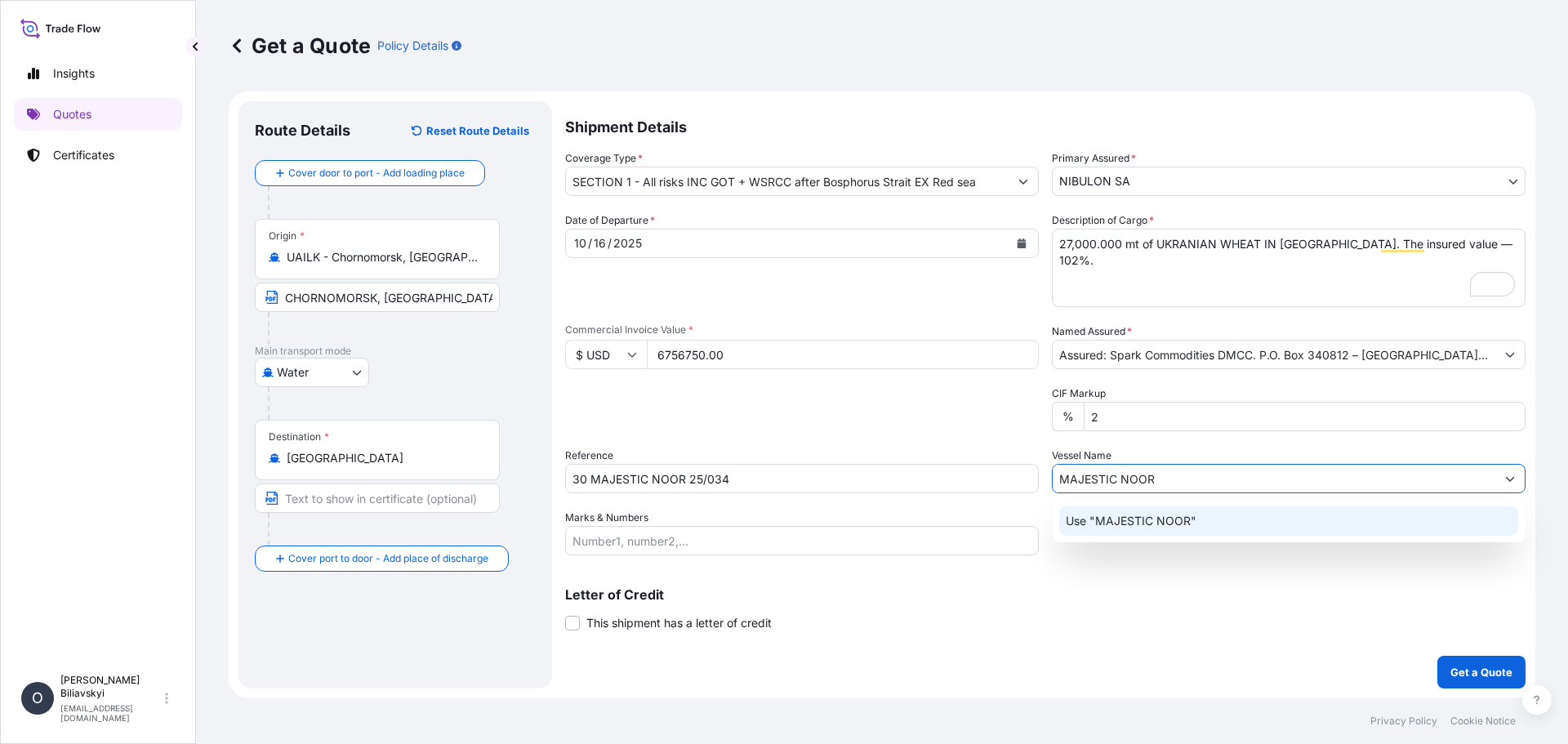
type input "MAJESTIC NOOR"
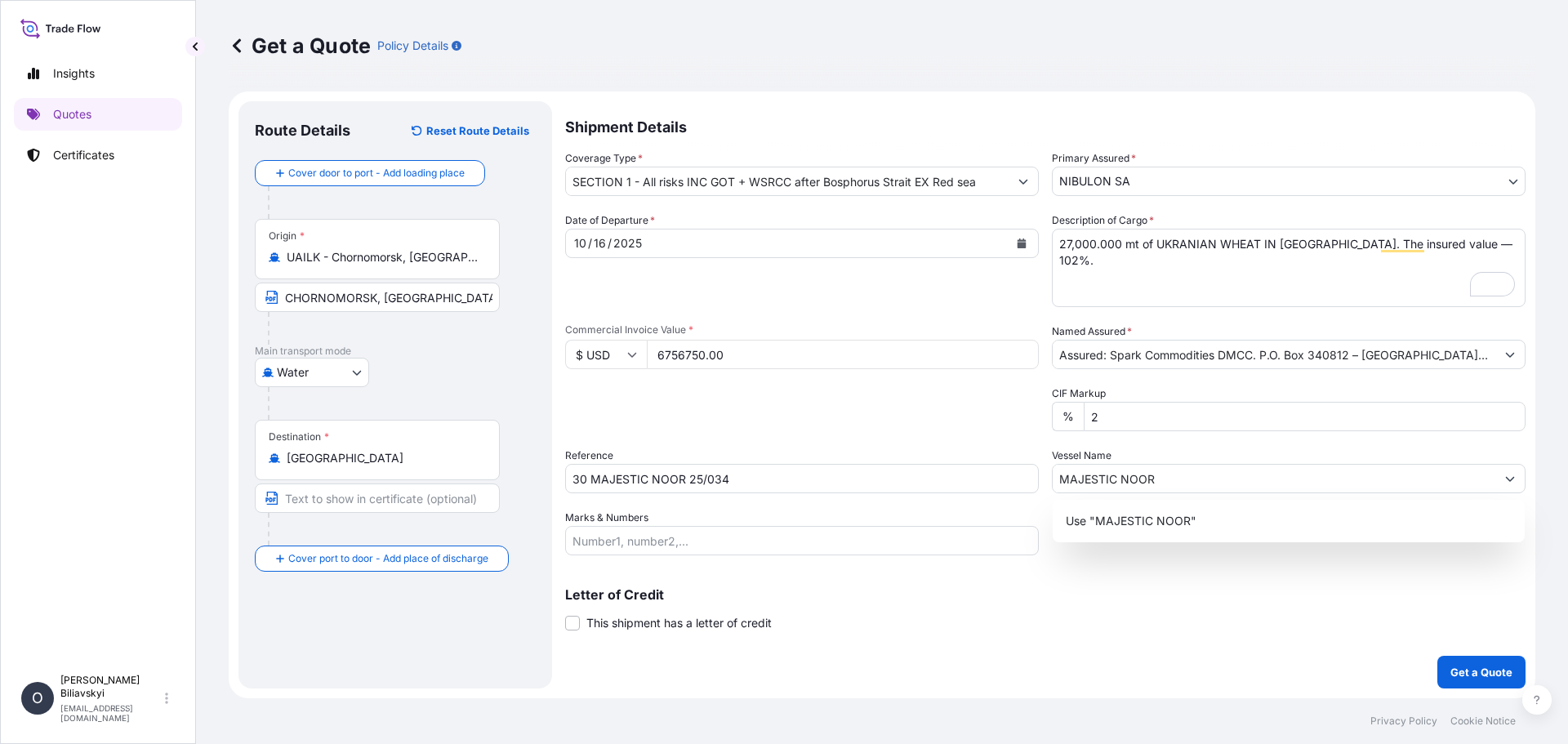
click at [1063, 626] on div "Letter of Credit This shipment has a letter of credit Letter of credit * Letter…" at bounding box center [1045, 609] width 960 height 44
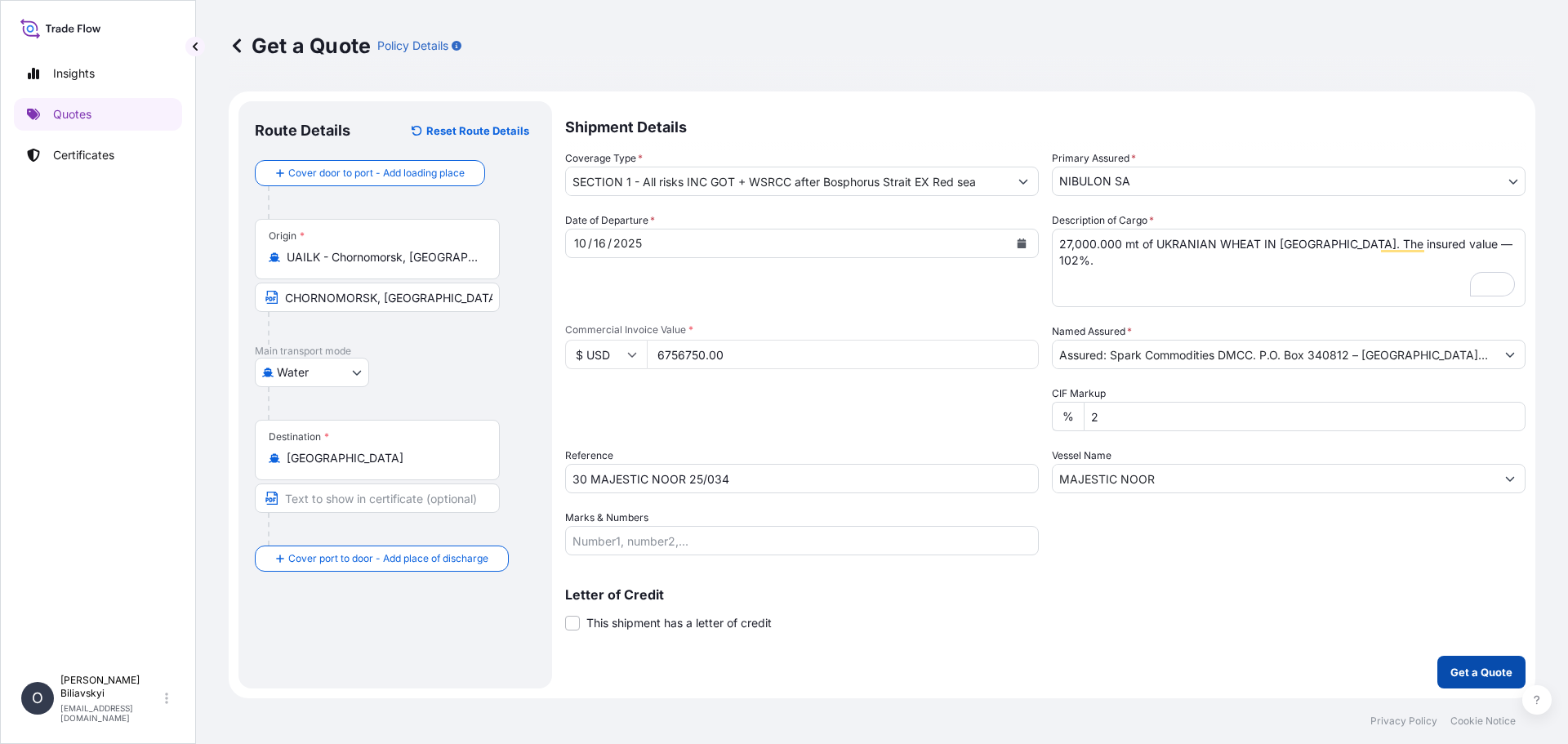
click at [1470, 680] on button "Get a Quote" at bounding box center [1481, 672] width 88 height 32
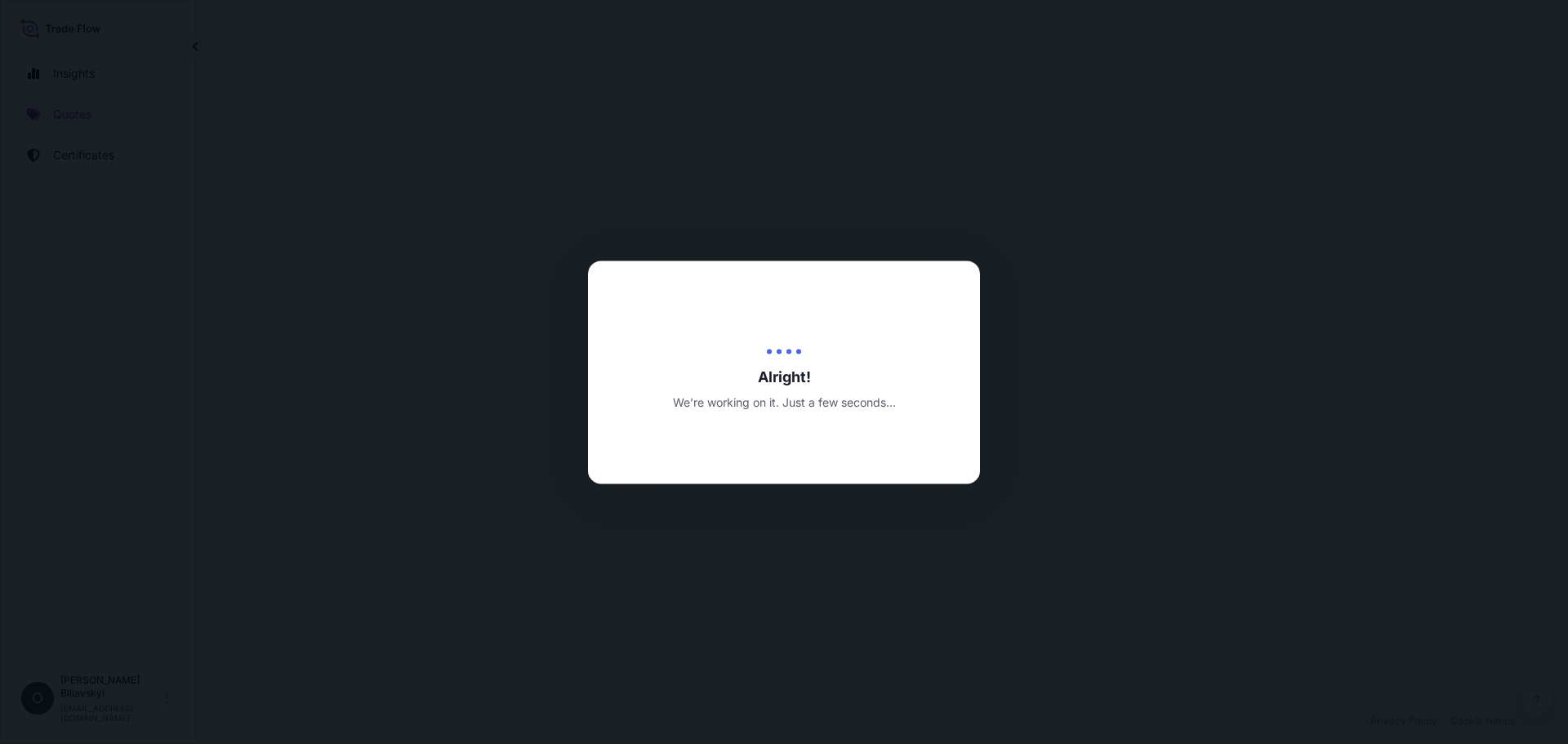
select select "Water"
select select "31538"
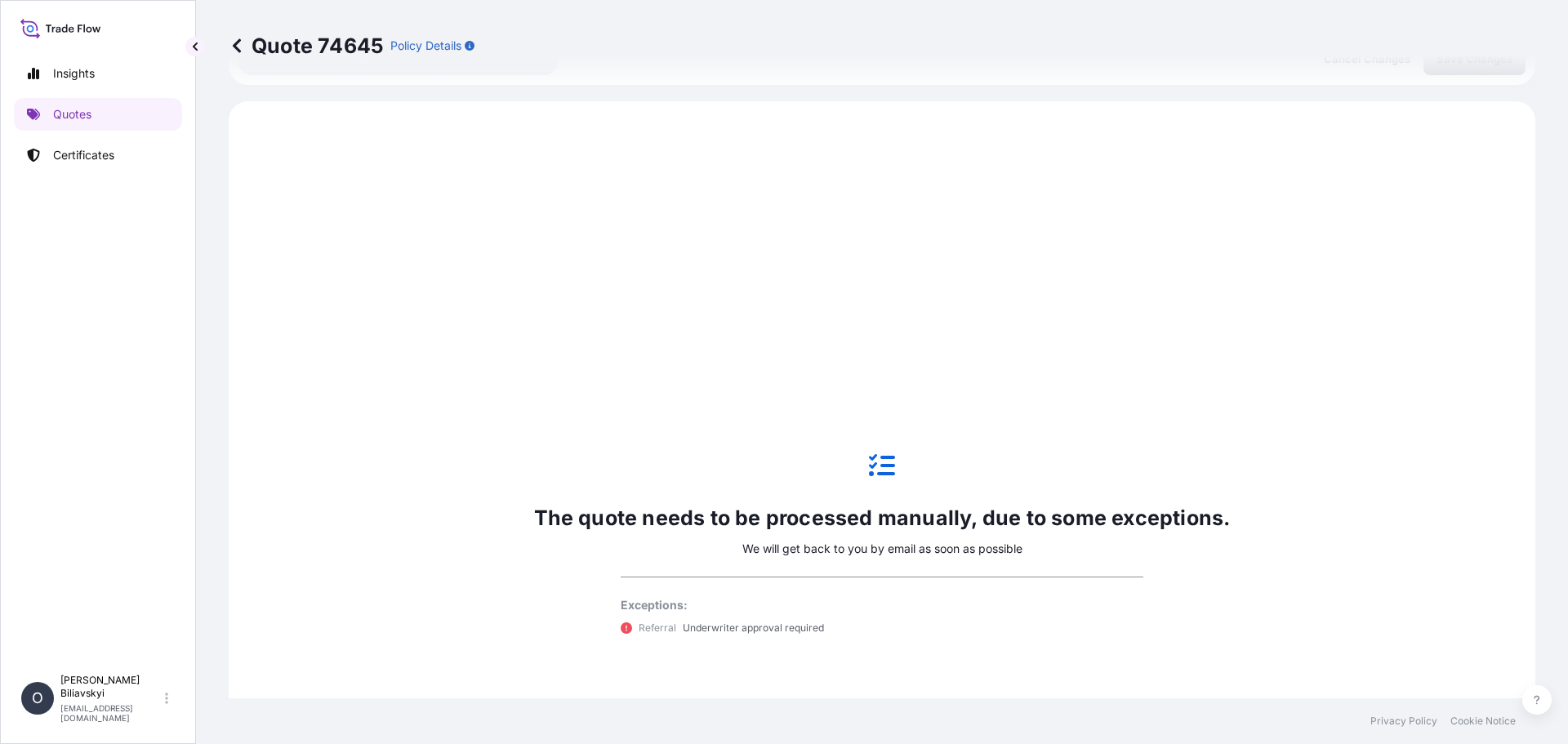
scroll to position [622, 0]
